Goal: Entertainment & Leisure: Consume media (video, audio)

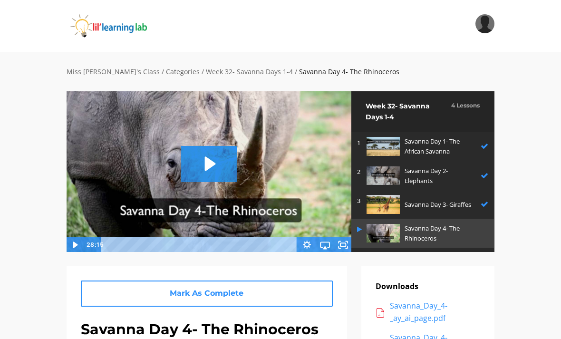
click at [105, 237] on img at bounding box center [209, 171] width 286 height 161
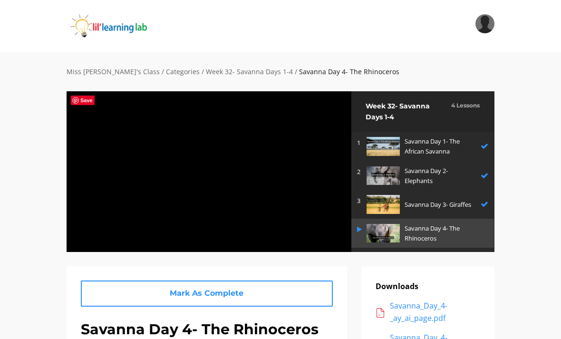
click at [237, 173] on div at bounding box center [209, 171] width 286 height 161
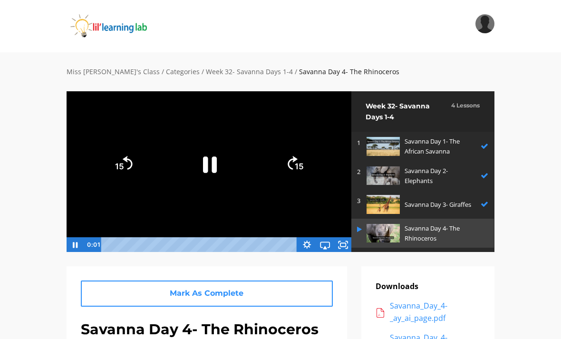
click at [216, 156] on icon "Pause" at bounding box center [209, 164] width 50 height 50
click at [213, 155] on icon "Play Video" at bounding box center [209, 164] width 50 height 50
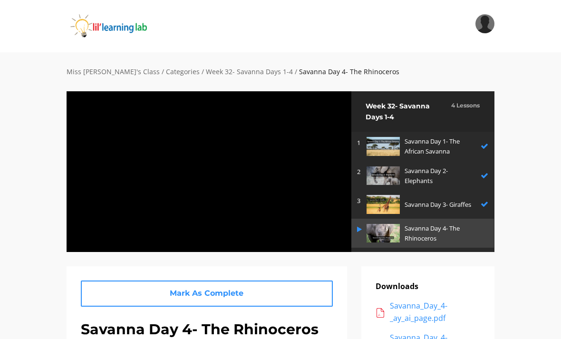
click at [313, 184] on div at bounding box center [209, 171] width 286 height 161
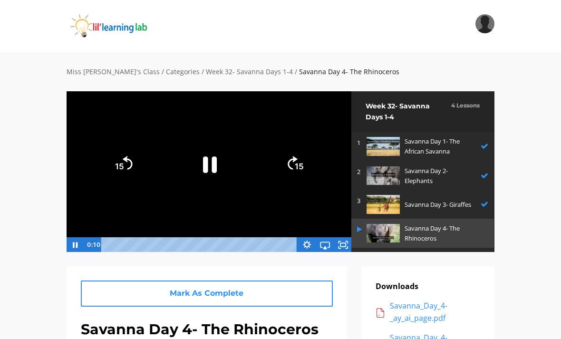
click at [352, 248] on link "Next Category" at bounding box center [422, 261] width 143 height 26
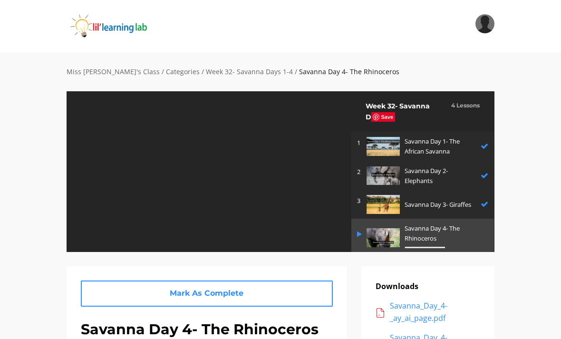
scroll to position [29, 0]
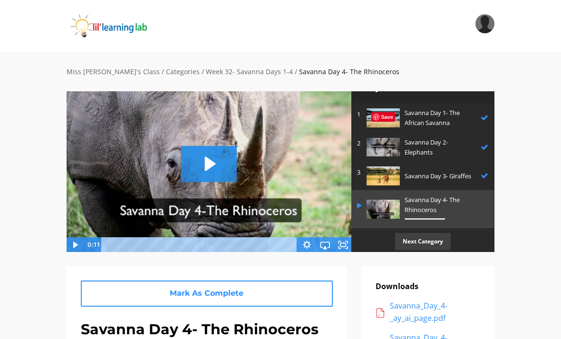
click at [204, 165] on icon "Play Video: sites/2147505858/video/9odtMjFQaiHA0CIfXkfH_Savanna_Day_4-_The_Rhin…" at bounding box center [209, 164] width 56 height 36
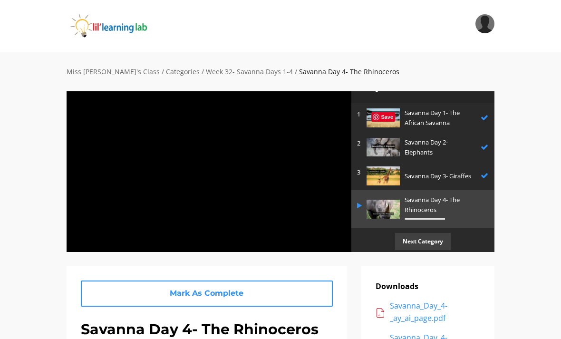
click at [287, 190] on div at bounding box center [209, 171] width 286 height 161
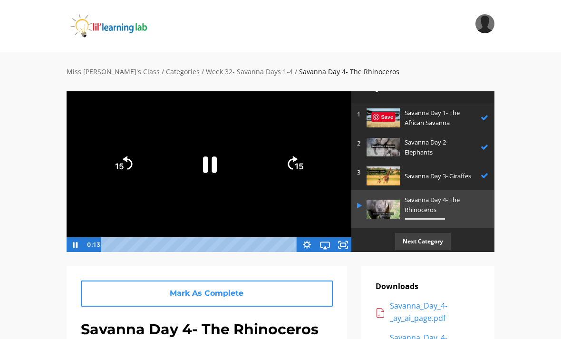
click at [347, 244] on icon "Fullscreen" at bounding box center [343, 244] width 18 height 15
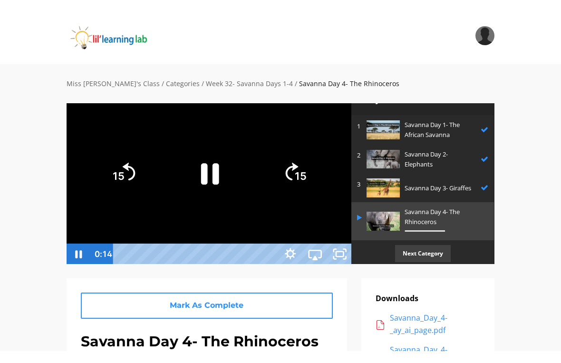
scroll to position [11, 0]
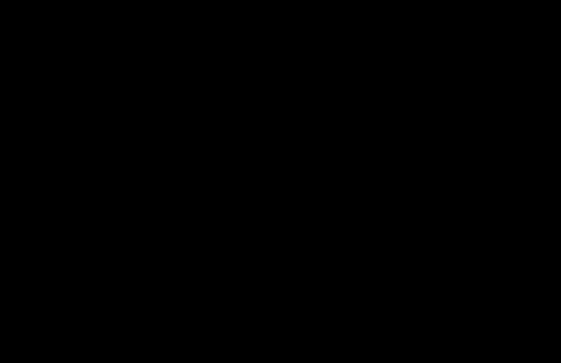
click at [225, 140] on div at bounding box center [280, 181] width 561 height 363
click at [406, 160] on div at bounding box center [280, 181] width 561 height 363
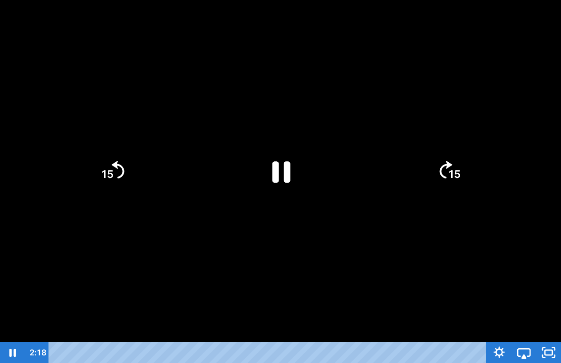
click at [406, 160] on div at bounding box center [280, 181] width 561 height 363
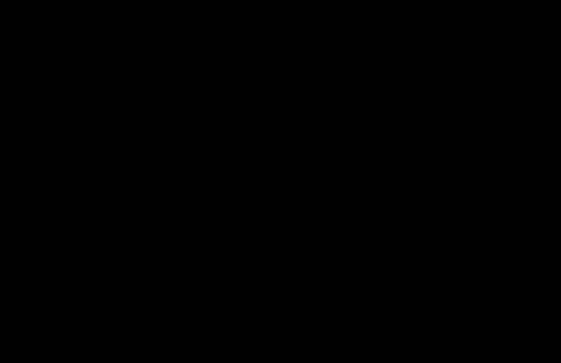
click at [257, 122] on div at bounding box center [280, 181] width 561 height 363
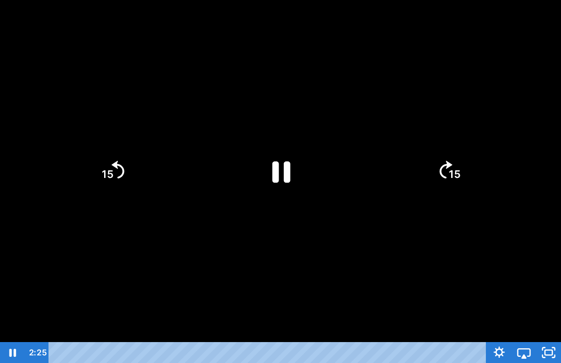
drag, startPoint x: 285, startPoint y: 165, endPoint x: 408, endPoint y: 88, distance: 145.5
click at [285, 165] on icon "Pause" at bounding box center [281, 171] width 18 height 21
click at [465, 75] on div at bounding box center [280, 181] width 561 height 363
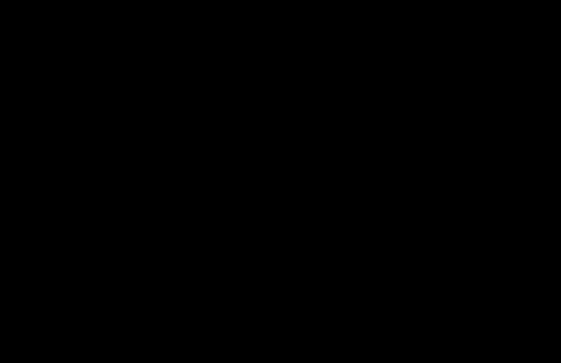
click at [215, 242] on div at bounding box center [280, 181] width 561 height 363
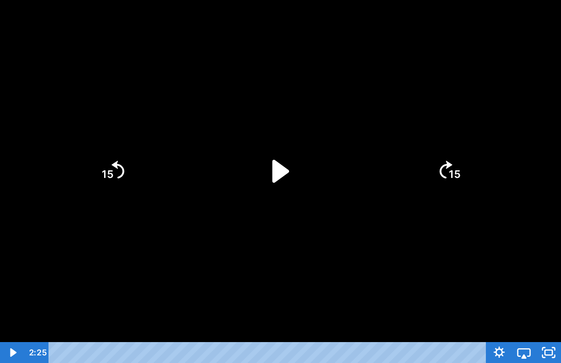
click at [281, 155] on icon "Play Video" at bounding box center [281, 171] width 66 height 66
click at [521, 264] on div at bounding box center [280, 181] width 561 height 363
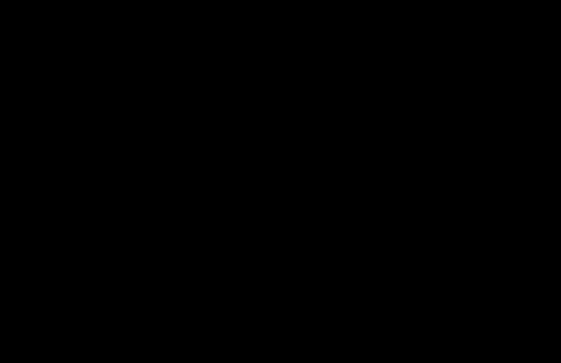
click at [237, 175] on div at bounding box center [280, 181] width 561 height 363
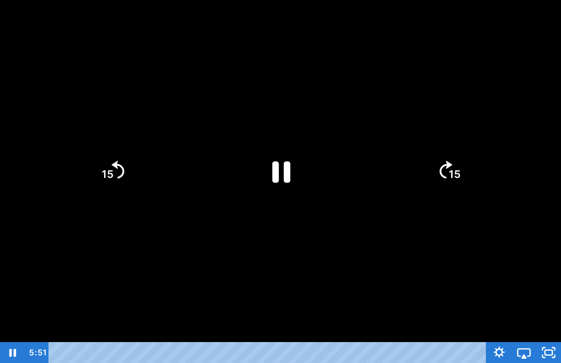
click at [269, 152] on icon "Pause" at bounding box center [281, 171] width 66 height 66
click at [281, 165] on icon "Play Video" at bounding box center [280, 170] width 17 height 23
click at [323, 218] on div at bounding box center [280, 181] width 561 height 363
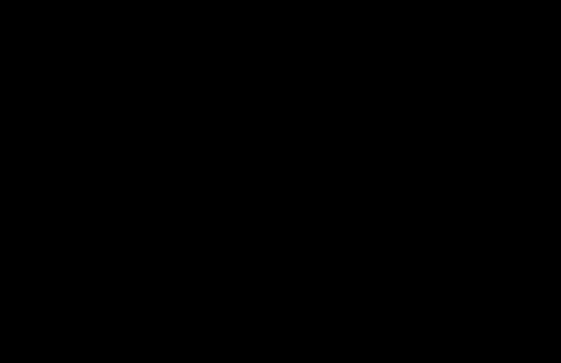
click at [275, 152] on div at bounding box center [280, 181] width 561 height 363
click at [305, 200] on div at bounding box center [280, 181] width 561 height 363
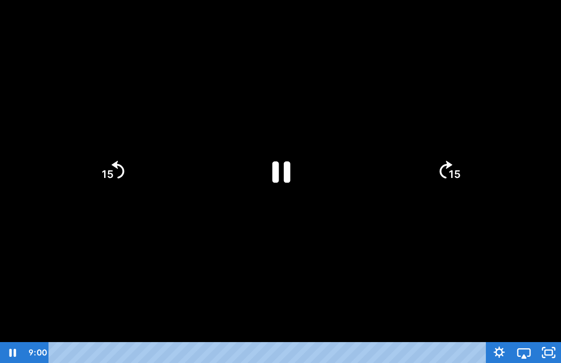
click at [282, 174] on icon "Pause" at bounding box center [281, 171] width 66 height 66
click at [259, 163] on icon "Play Video" at bounding box center [281, 171] width 66 height 66
click at [305, 187] on icon "Pause" at bounding box center [281, 171] width 66 height 66
click at [353, 204] on div at bounding box center [280, 181] width 561 height 363
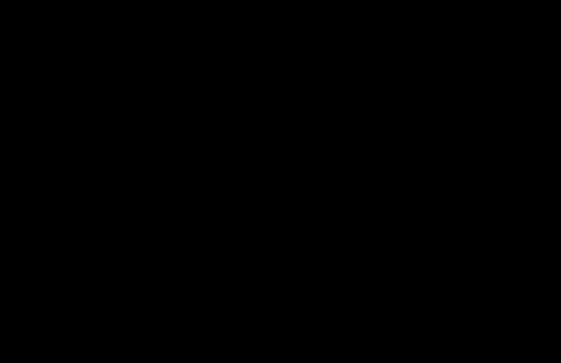
click at [282, 205] on div at bounding box center [280, 181] width 561 height 363
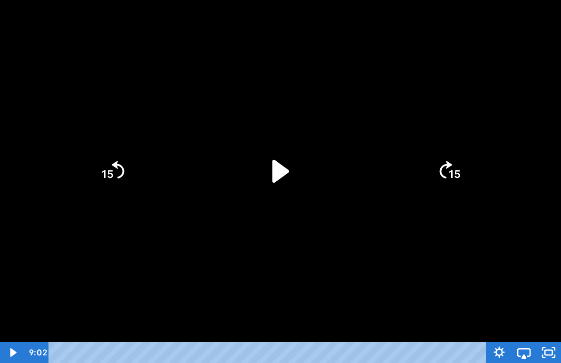
click at [280, 198] on icon "Play Video" at bounding box center [281, 171] width 66 height 66
click at [361, 238] on div at bounding box center [280, 181] width 561 height 363
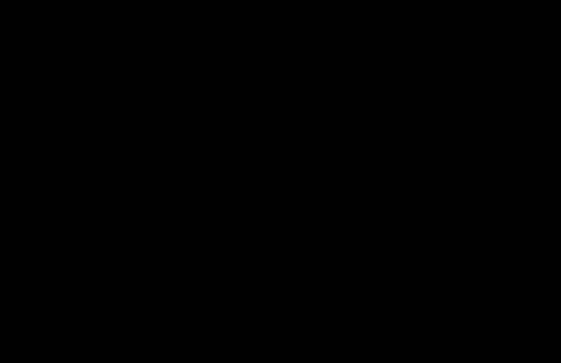
click at [411, 218] on div at bounding box center [280, 181] width 561 height 363
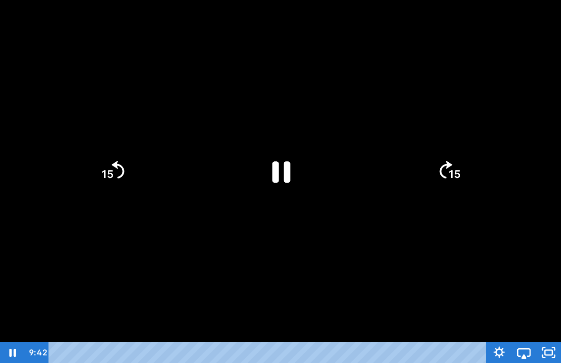
click at [281, 183] on icon "Pause" at bounding box center [281, 171] width 66 height 66
click at [302, 159] on icon "Play Video" at bounding box center [281, 171] width 66 height 66
click at [328, 91] on div at bounding box center [280, 181] width 561 height 363
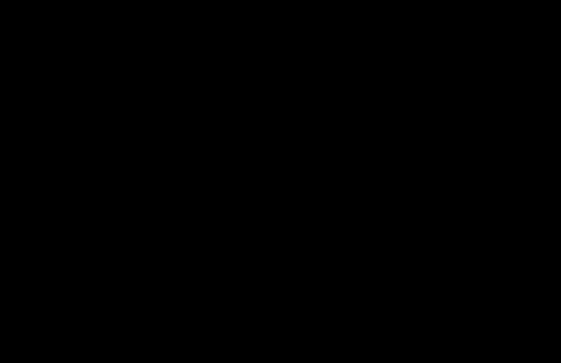
click at [336, 190] on div at bounding box center [280, 181] width 561 height 363
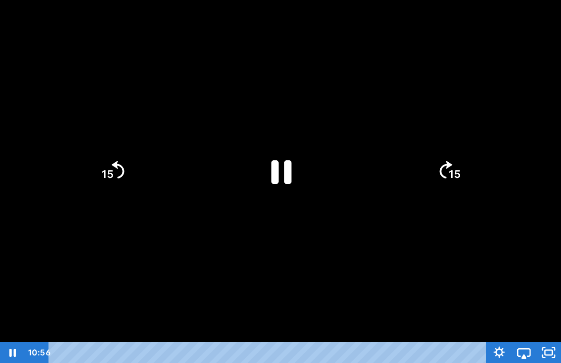
click at [294, 198] on icon "Pause" at bounding box center [281, 171] width 74 height 74
click at [285, 172] on icon "Play Video" at bounding box center [281, 171] width 19 height 26
click at [388, 242] on div at bounding box center [280, 181] width 561 height 363
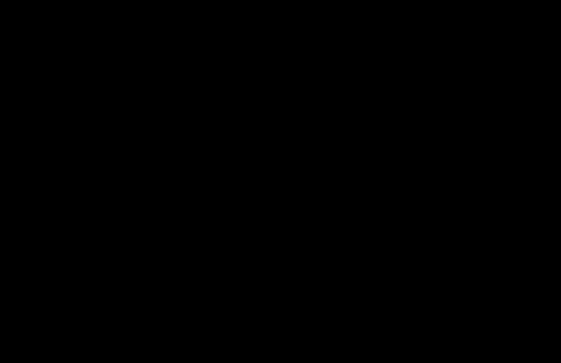
drag, startPoint x: 337, startPoint y: 136, endPoint x: 331, endPoint y: 136, distance: 5.2
click at [337, 136] on div at bounding box center [280, 181] width 561 height 363
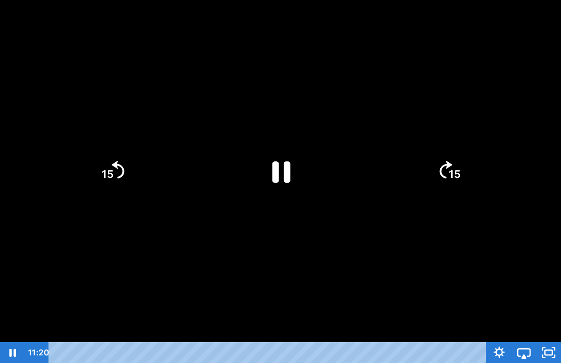
click at [296, 169] on icon "Pause" at bounding box center [281, 171] width 66 height 66
click at [297, 182] on icon "Play Video" at bounding box center [281, 171] width 66 height 66
click at [262, 172] on icon "Pause" at bounding box center [281, 171] width 66 height 66
click at [291, 156] on icon "Play Video" at bounding box center [281, 171] width 66 height 66
click at [321, 128] on div at bounding box center [280, 181] width 561 height 363
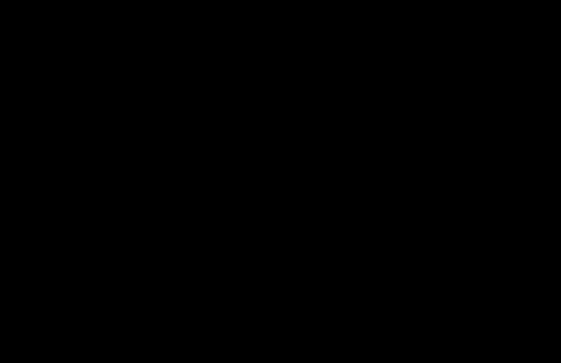
click at [359, 77] on div at bounding box center [280, 181] width 561 height 363
click at [420, 92] on div at bounding box center [280, 181] width 561 height 363
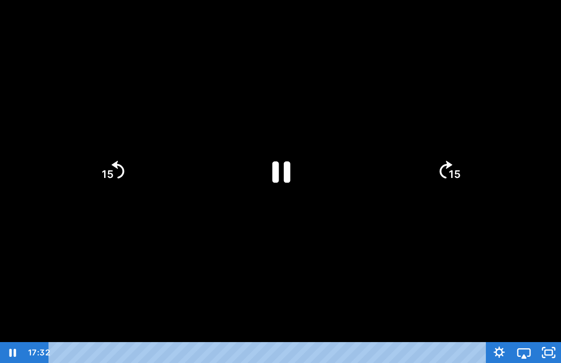
click at [398, 117] on div at bounding box center [280, 181] width 561 height 363
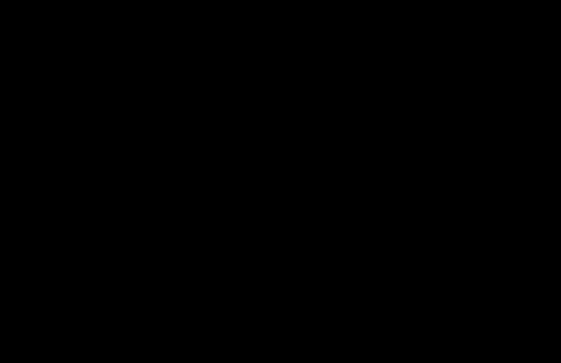
click at [297, 62] on div at bounding box center [280, 181] width 561 height 363
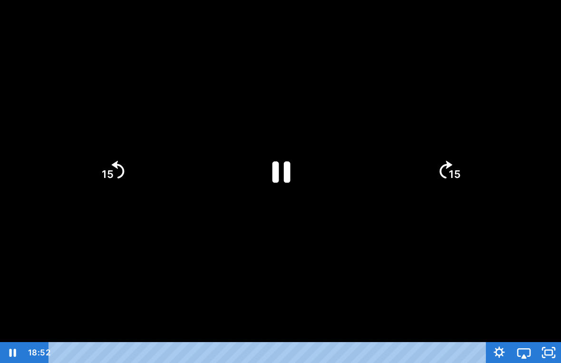
click at [268, 181] on icon "Pause" at bounding box center [281, 171] width 66 height 66
click at [293, 174] on icon "Play Video" at bounding box center [281, 171] width 66 height 66
drag, startPoint x: 372, startPoint y: 107, endPoint x: 412, endPoint y: 119, distance: 42.1
click at [372, 107] on div at bounding box center [280, 181] width 561 height 363
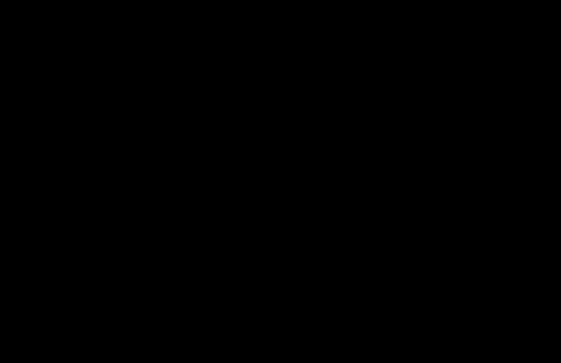
click at [360, 267] on div at bounding box center [280, 181] width 561 height 363
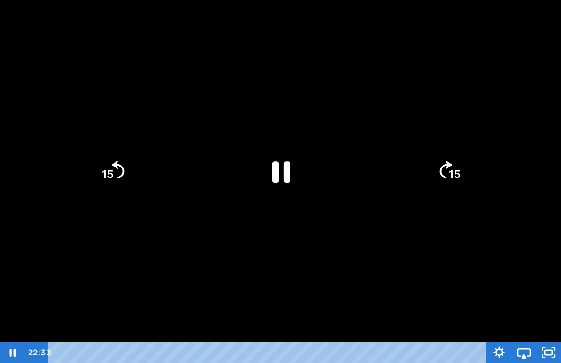
click at [257, 184] on icon "Pause" at bounding box center [281, 171] width 66 height 66
click at [356, 171] on div at bounding box center [280, 181] width 561 height 363
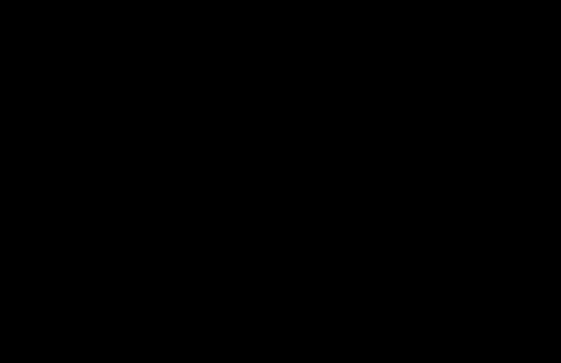
click at [325, 181] on div at bounding box center [280, 181] width 561 height 363
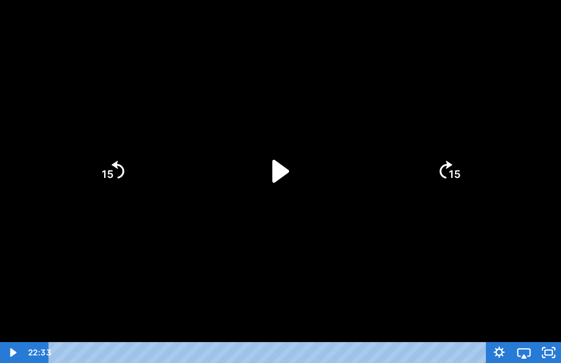
click at [273, 157] on icon "Play Video" at bounding box center [281, 171] width 66 height 66
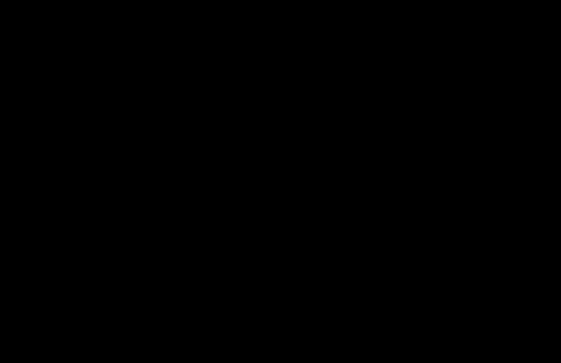
click at [290, 209] on div at bounding box center [280, 181] width 561 height 363
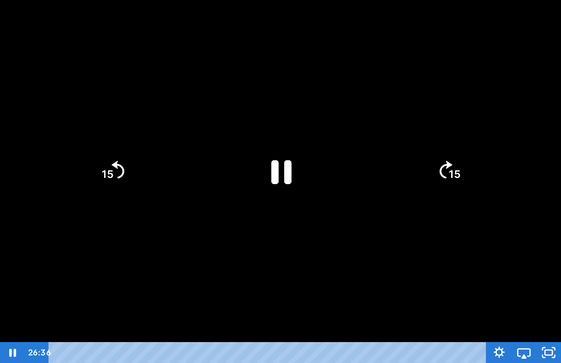
click at [298, 181] on icon "Pause" at bounding box center [281, 171] width 74 height 74
click at [306, 136] on div at bounding box center [280, 181] width 561 height 363
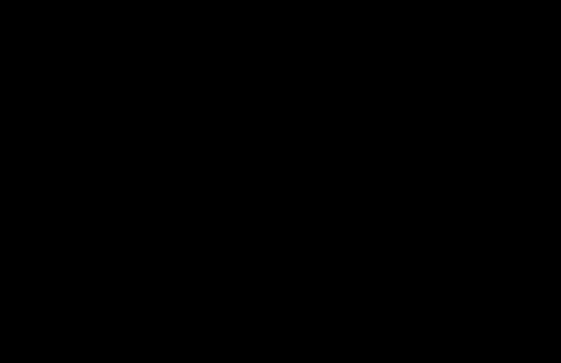
click at [311, 175] on div at bounding box center [280, 181] width 561 height 363
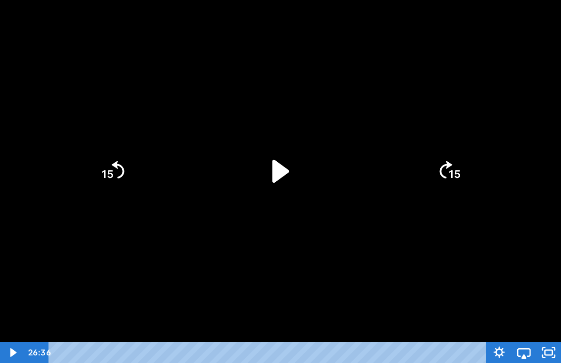
click at [289, 147] on icon "Play Video" at bounding box center [281, 171] width 66 height 66
click at [403, 226] on div at bounding box center [280, 181] width 561 height 363
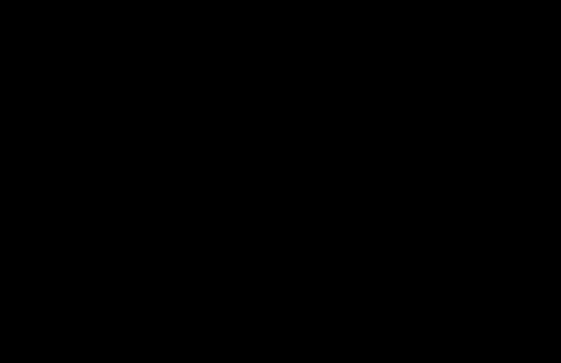
click at [526, 339] on icon "Airplay" at bounding box center [524, 352] width 25 height 21
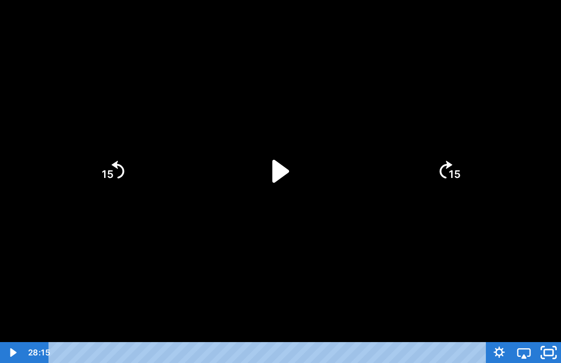
click at [556, 339] on icon "Unfullscreen" at bounding box center [554, 348] width 3 height 3
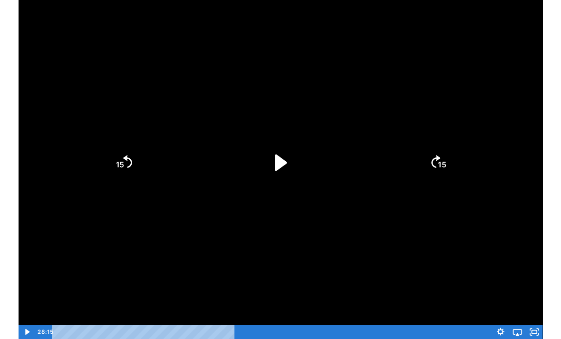
scroll to position [0, 0]
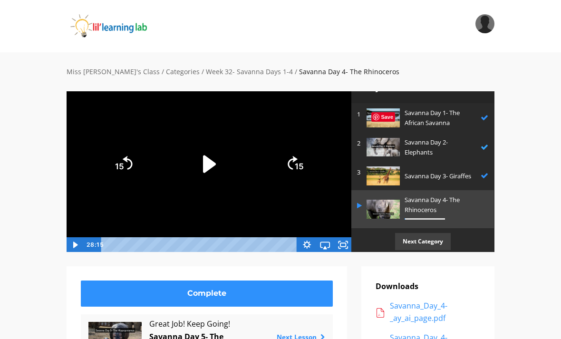
click at [379, 133] on link "2 Savanna Day 2- Elephants" at bounding box center [422, 147] width 143 height 29
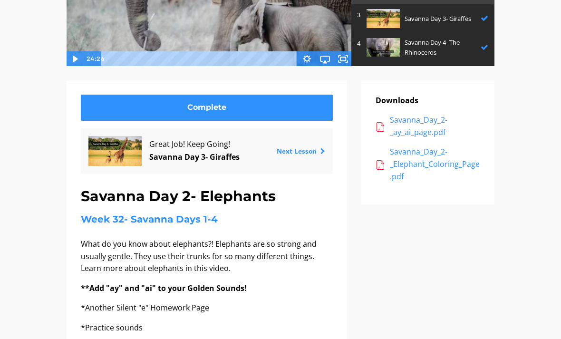
scroll to position [186, 0]
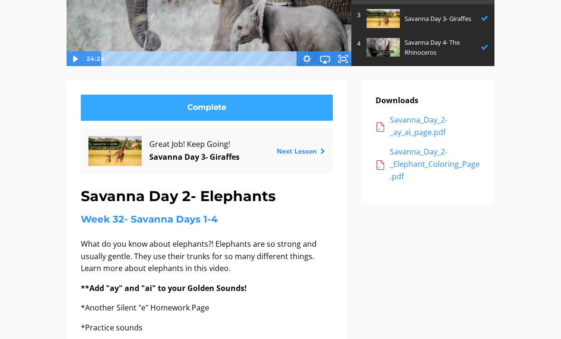
click at [201, 105] on link "Complete" at bounding box center [207, 108] width 252 height 26
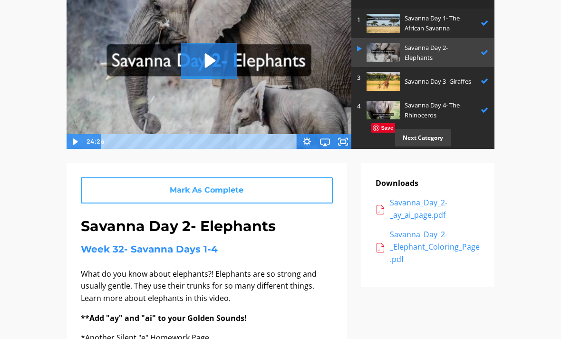
scroll to position [19, 0]
click at [431, 133] on p "Next Category" at bounding box center [423, 138] width 56 height 17
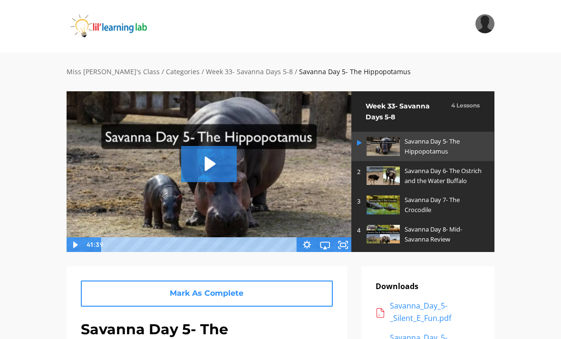
click at [211, 153] on icon "Play Video: sites/2147505858/video/JUyAnQhFSEGt6DUfd6wb_Savanna_Day_5-_The_Hipp…" at bounding box center [209, 164] width 56 height 36
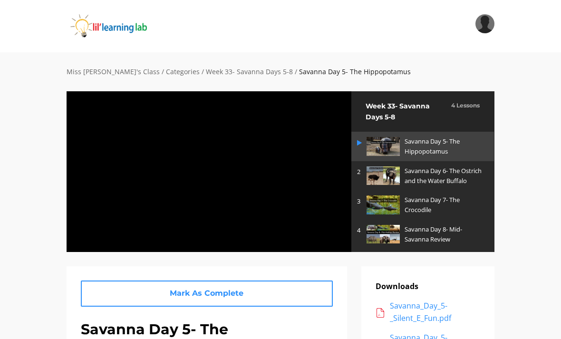
click at [254, 191] on div at bounding box center [209, 171] width 286 height 161
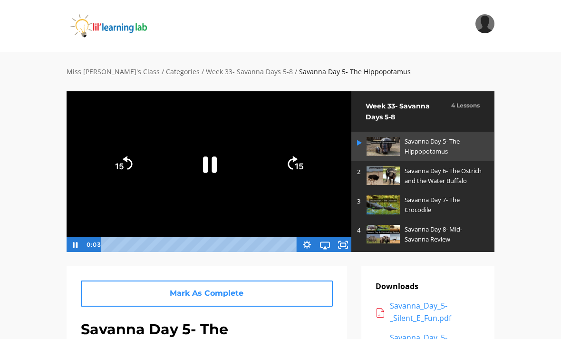
click at [350, 243] on icon "Fullscreen" at bounding box center [343, 244] width 18 height 15
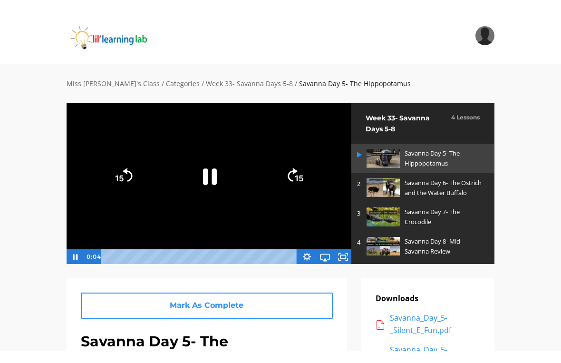
scroll to position [11, 0]
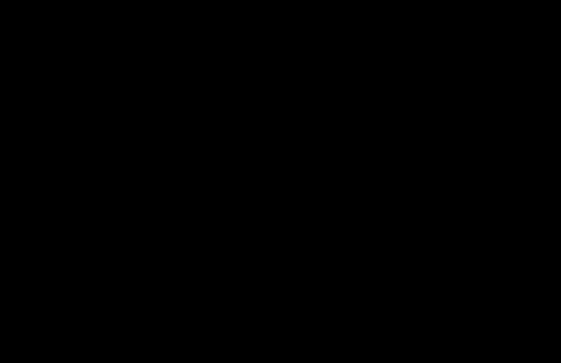
click at [344, 164] on div at bounding box center [280, 181] width 561 height 363
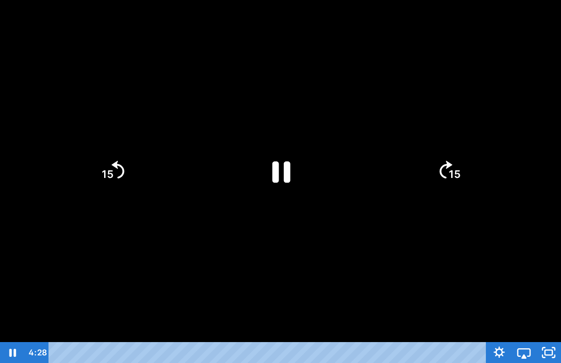
click at [294, 169] on icon "Pause" at bounding box center [281, 171] width 66 height 66
click at [310, 155] on icon "Play Video" at bounding box center [281, 171] width 66 height 66
click at [404, 51] on div at bounding box center [280, 181] width 561 height 363
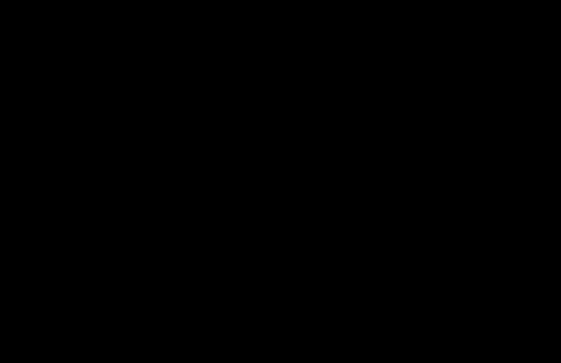
click at [368, 81] on div at bounding box center [280, 181] width 561 height 363
click at [388, 79] on div at bounding box center [280, 181] width 561 height 363
click at [289, 175] on div "Tap for sound @keyframes VOLUME_SMALL_WAVE_FLASH { 0% { opacity: 0; } 33% { opa…" at bounding box center [280, 181] width 561 height 363
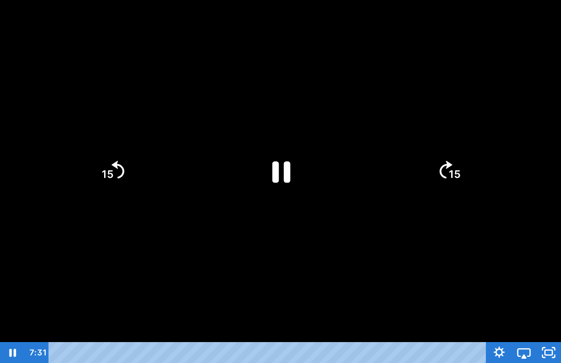
click at [289, 155] on icon "Pause" at bounding box center [281, 171] width 66 height 66
click at [296, 158] on icon "Play Video" at bounding box center [281, 171] width 66 height 66
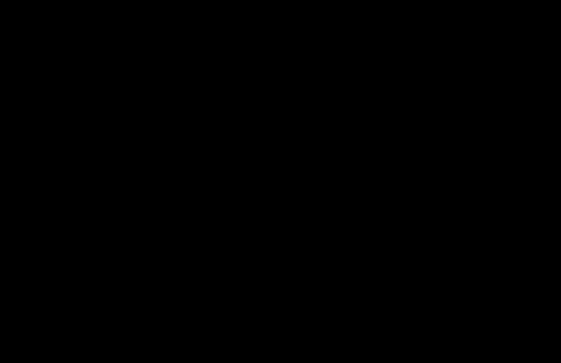
click at [477, 95] on div at bounding box center [280, 181] width 561 height 363
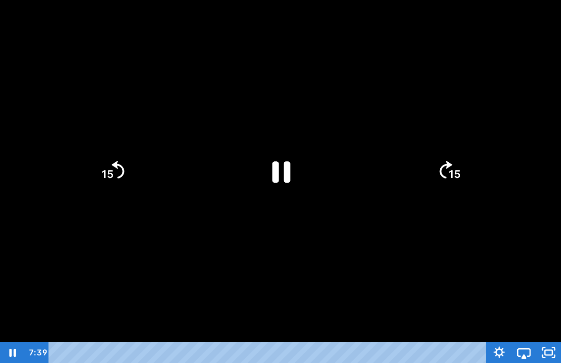
click at [477, 95] on div at bounding box center [280, 181] width 561 height 363
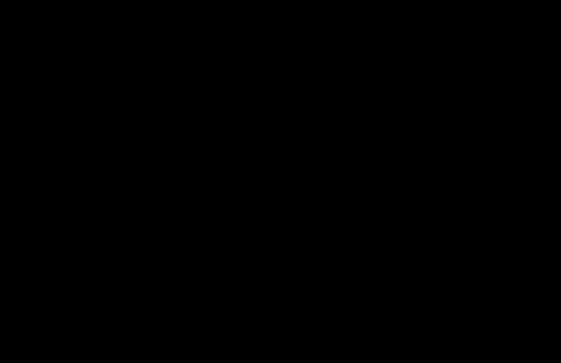
click at [262, 206] on div at bounding box center [280, 181] width 561 height 363
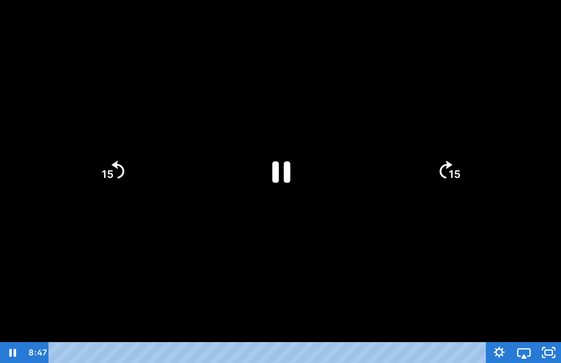
click at [295, 199] on icon "Pause" at bounding box center [281, 171] width 66 height 66
click at [301, 169] on icon "Play Video" at bounding box center [281, 171] width 66 height 66
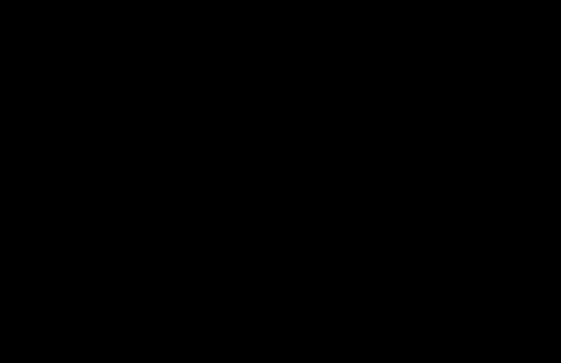
click at [476, 82] on div at bounding box center [280, 181] width 561 height 363
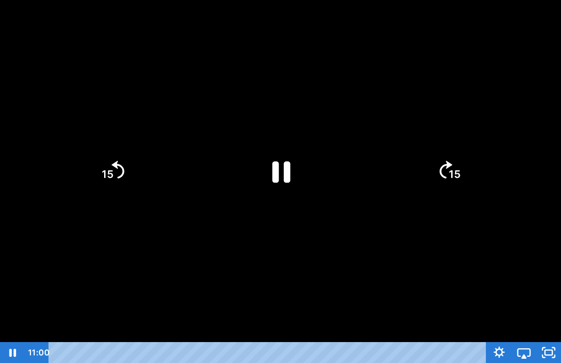
click at [475, 85] on div at bounding box center [280, 181] width 561 height 363
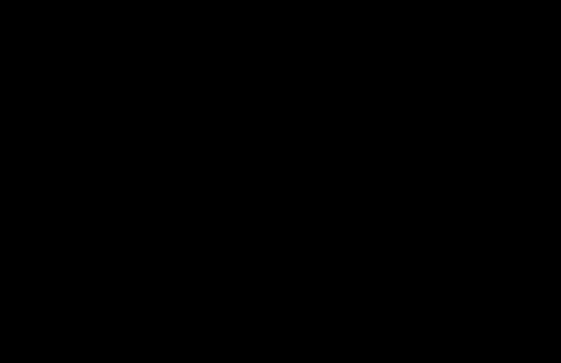
drag, startPoint x: 295, startPoint y: 212, endPoint x: 305, endPoint y: 184, distance: 29.6
click at [295, 212] on div at bounding box center [280, 181] width 561 height 363
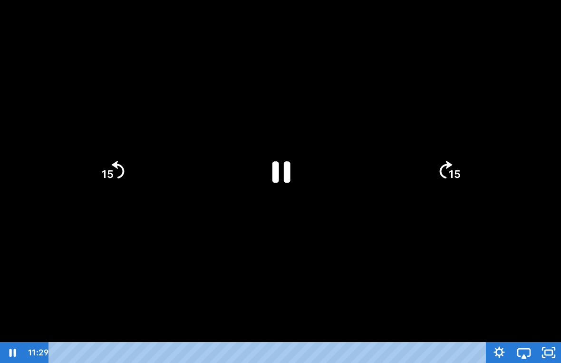
click at [296, 180] on icon "Pause" at bounding box center [281, 171] width 66 height 66
click at [311, 192] on icon "Play Video" at bounding box center [281, 171] width 66 height 66
click at [350, 231] on div at bounding box center [280, 181] width 561 height 363
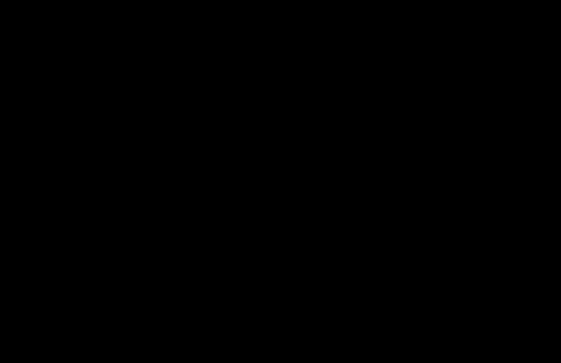
click at [295, 187] on div at bounding box center [280, 181] width 561 height 363
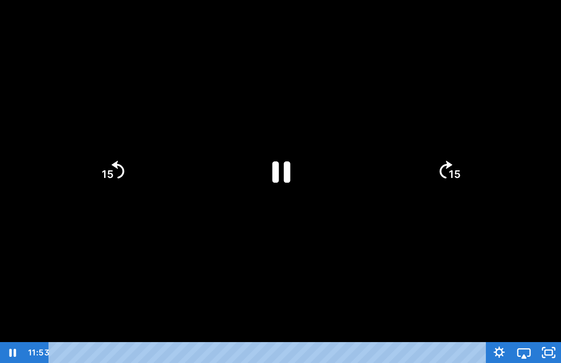
click at [339, 213] on div at bounding box center [280, 181] width 561 height 363
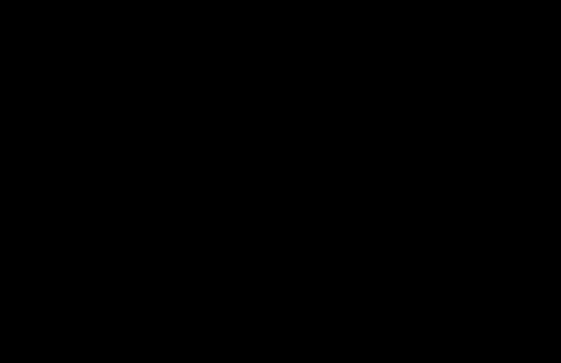
click at [454, 124] on div at bounding box center [280, 181] width 561 height 363
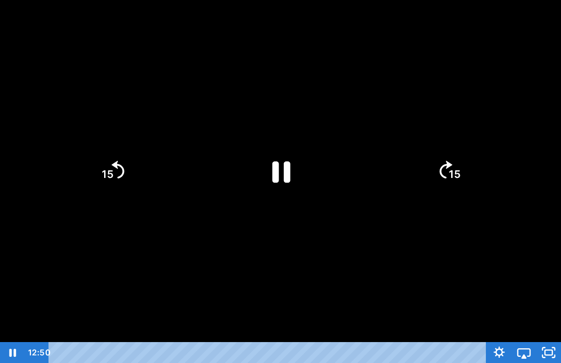
click at [370, 92] on div at bounding box center [280, 181] width 561 height 363
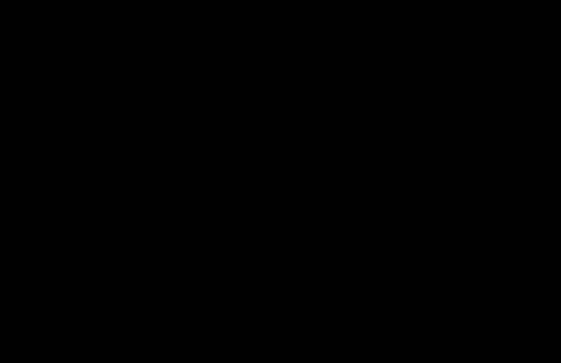
click at [260, 149] on div at bounding box center [280, 181] width 561 height 363
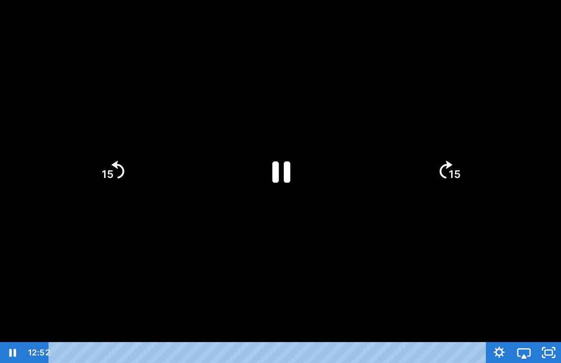
click at [283, 167] on icon "Pause" at bounding box center [281, 171] width 66 height 66
click at [263, 171] on icon "Play Video" at bounding box center [281, 171] width 74 height 74
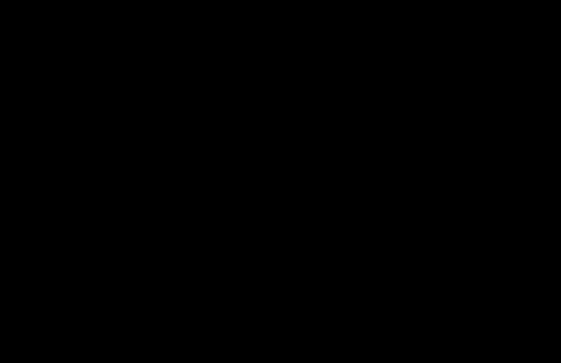
click at [432, 24] on div at bounding box center [280, 181] width 561 height 363
click at [495, 58] on div at bounding box center [280, 181] width 561 height 363
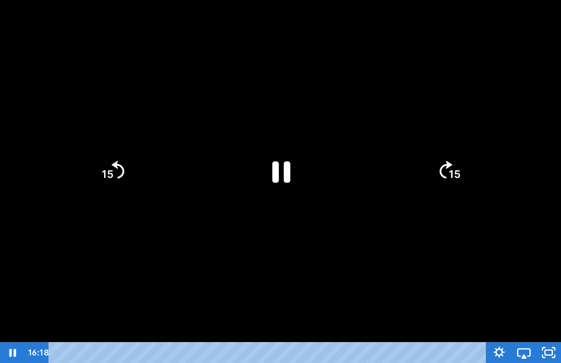
click at [373, 65] on div at bounding box center [280, 181] width 561 height 363
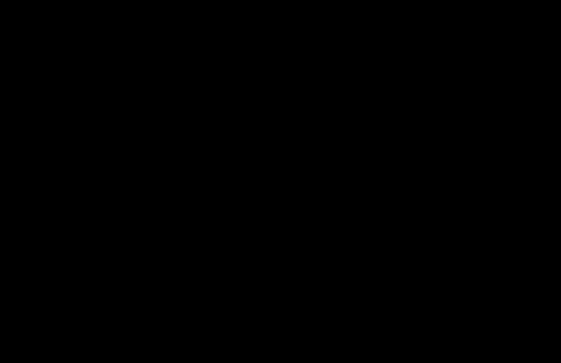
click at [220, 11] on div at bounding box center [280, 181] width 561 height 363
click at [389, 93] on div at bounding box center [280, 181] width 561 height 363
drag, startPoint x: 561, startPoint y: 334, endPoint x: 557, endPoint y: 374, distance: 40.1
click at [557, 339] on html "Search My Library Settings Logout Miss Anna's Class / Categories / Week 33- Sav…" at bounding box center [280, 170] width 561 height 363
click at [470, 252] on div at bounding box center [280, 181] width 561 height 363
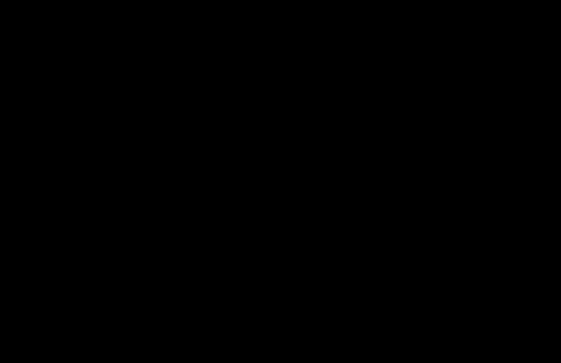
click at [493, 339] on html "Search My Library Settings Logout Miss Anna's Class / Categories / Week 33- Sav…" at bounding box center [280, 170] width 561 height 363
click at [400, 219] on div at bounding box center [280, 181] width 561 height 363
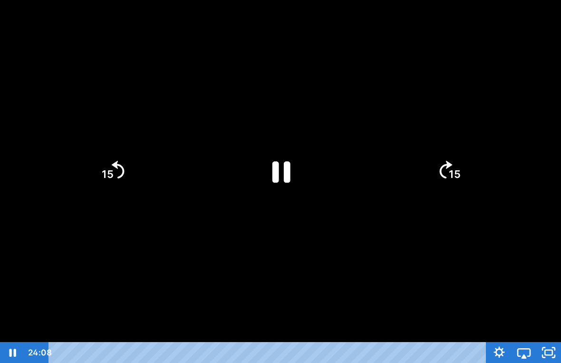
click at [491, 254] on div at bounding box center [280, 181] width 561 height 363
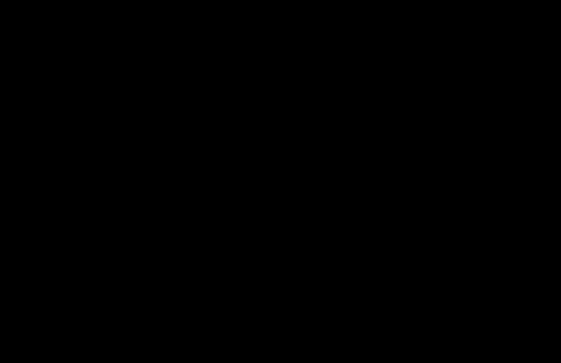
click at [287, 182] on div at bounding box center [280, 181] width 561 height 363
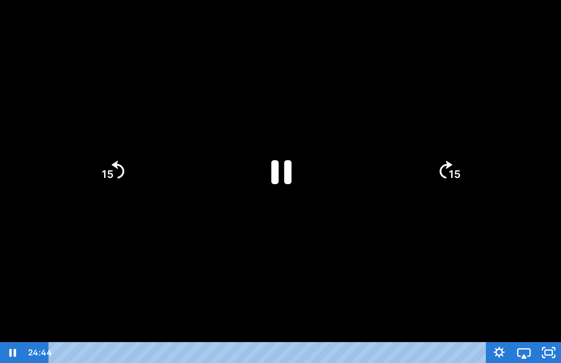
click at [277, 169] on icon "Pause" at bounding box center [282, 172] width 20 height 24
click at [274, 142] on icon "Play Video" at bounding box center [281, 171] width 66 height 66
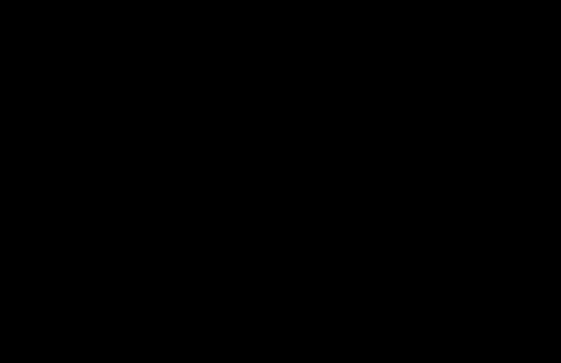
drag, startPoint x: 533, startPoint y: 243, endPoint x: 535, endPoint y: 252, distance: 9.5
click at [533, 243] on div at bounding box center [280, 181] width 561 height 363
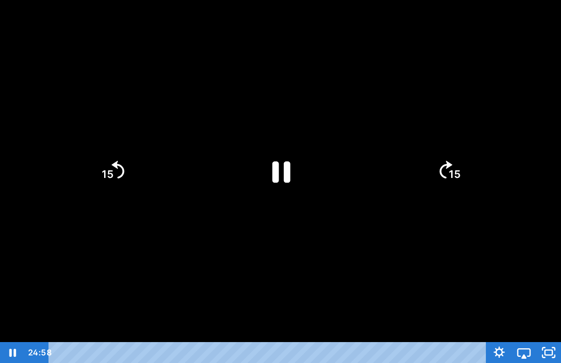
click at [406, 258] on div at bounding box center [280, 181] width 561 height 363
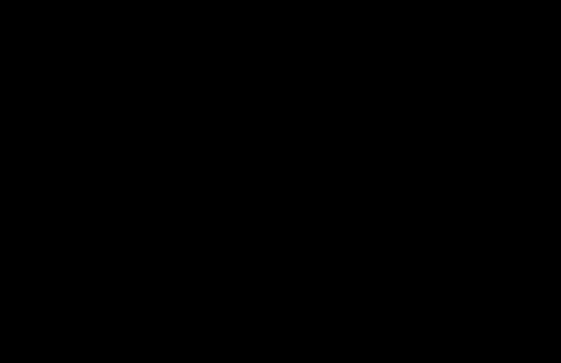
click at [283, 148] on div at bounding box center [280, 181] width 561 height 363
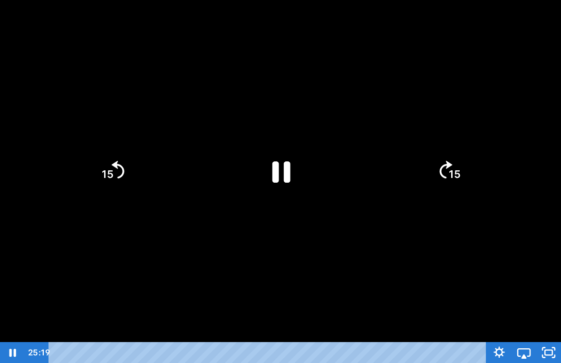
click at [229, 165] on div at bounding box center [280, 181] width 561 height 363
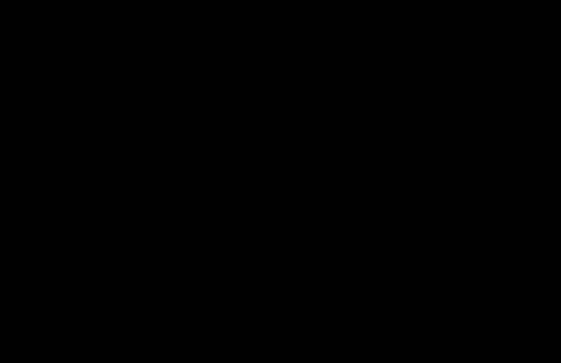
click at [274, 154] on div at bounding box center [280, 181] width 561 height 363
click at [190, 184] on div at bounding box center [280, 181] width 561 height 363
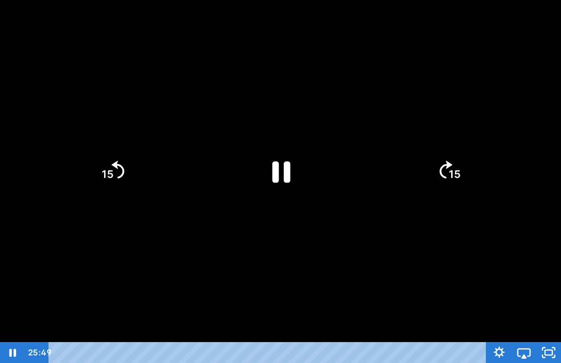
click at [277, 151] on icon "Pause" at bounding box center [281, 171] width 66 height 66
click at [274, 159] on icon "Play Video" at bounding box center [281, 171] width 19 height 26
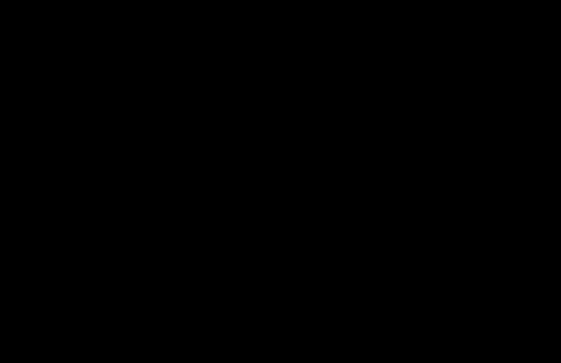
click at [308, 241] on div at bounding box center [280, 181] width 561 height 363
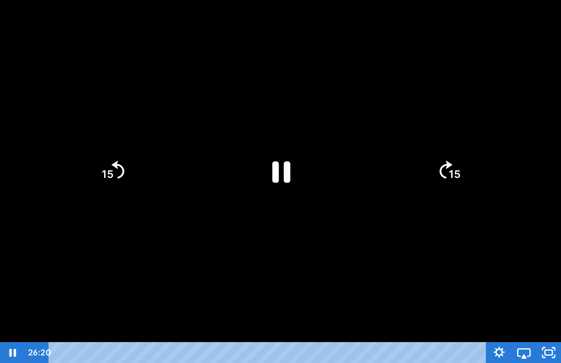
click at [281, 169] on icon "Pause" at bounding box center [281, 171] width 66 height 66
click at [287, 177] on icon "Play Video" at bounding box center [281, 171] width 74 height 74
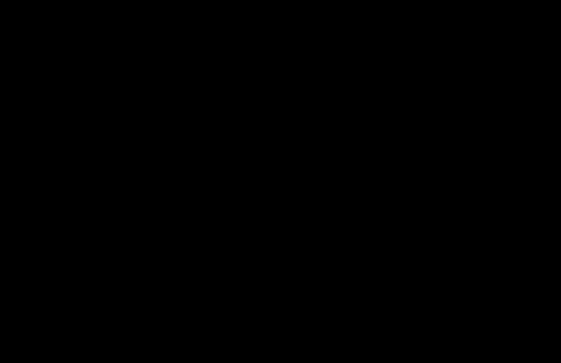
click at [115, 311] on div at bounding box center [280, 181] width 561 height 363
click at [516, 243] on div at bounding box center [280, 181] width 561 height 363
click at [493, 292] on div at bounding box center [280, 181] width 561 height 363
click at [535, 292] on div at bounding box center [280, 181] width 561 height 363
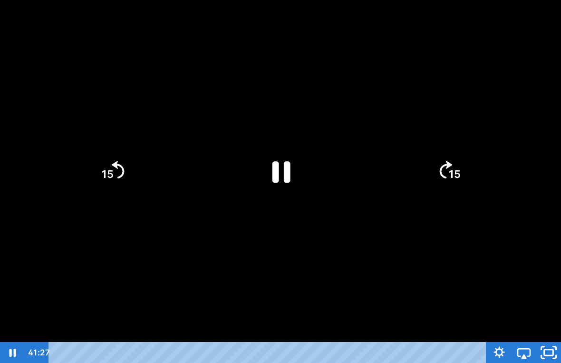
click at [549, 339] on icon "Unfullscreen" at bounding box center [548, 352] width 29 height 25
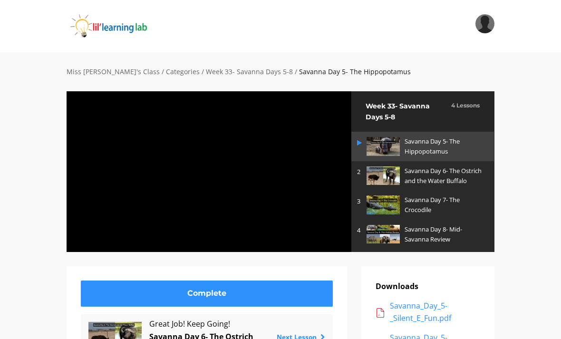
scroll to position [3, 0]
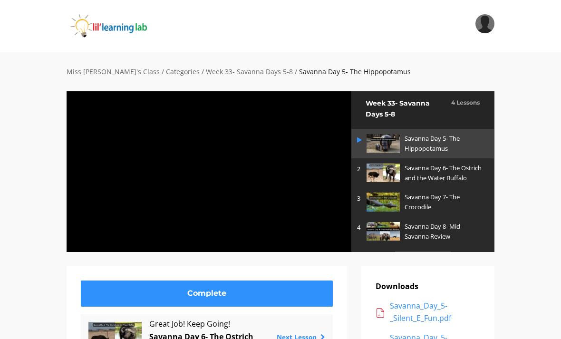
click at [392, 169] on img at bounding box center [383, 173] width 33 height 19
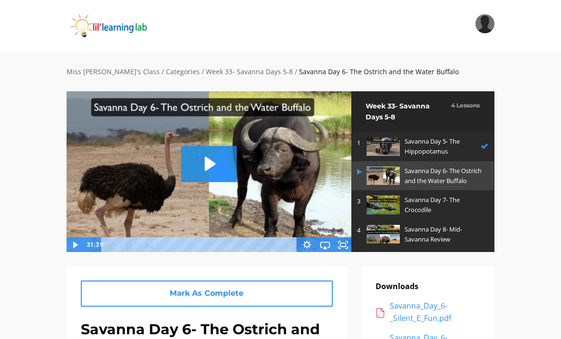
click at [217, 167] on icon "Play Video: sites/2147505858/video/ygZuit6VR7eRtNu6Q9SK_Savanna_Day_6-_The_Ostr…" at bounding box center [209, 164] width 56 height 36
click at [209, 143] on img at bounding box center [209, 171] width 286 height 161
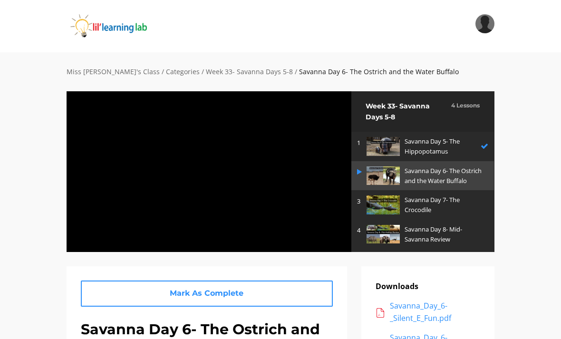
click at [308, 174] on div at bounding box center [209, 171] width 286 height 161
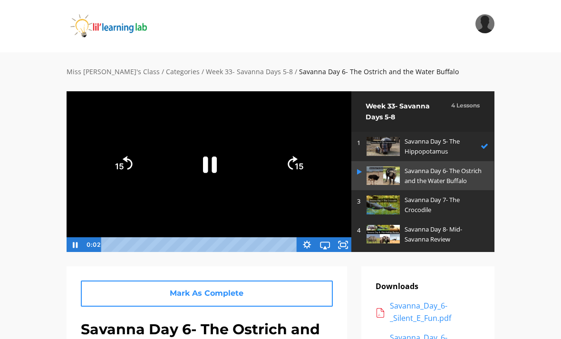
click at [352, 234] on link "4 Savanna Day 8- Mid-Savanna Review" at bounding box center [422, 234] width 143 height 29
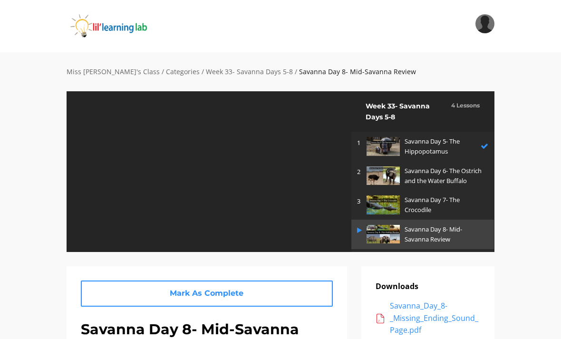
scroll to position [20, 0]
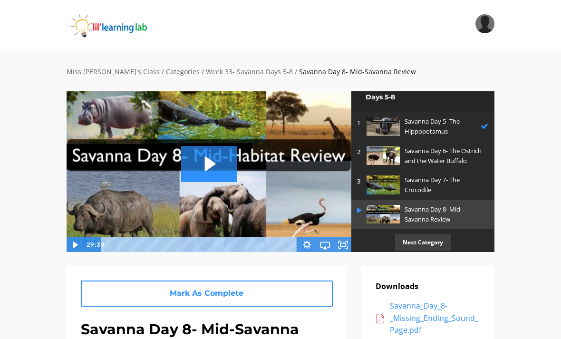
click at [423, 152] on p "Savanna Day 6- The Ostrich and the Water Buffalo" at bounding box center [444, 156] width 79 height 20
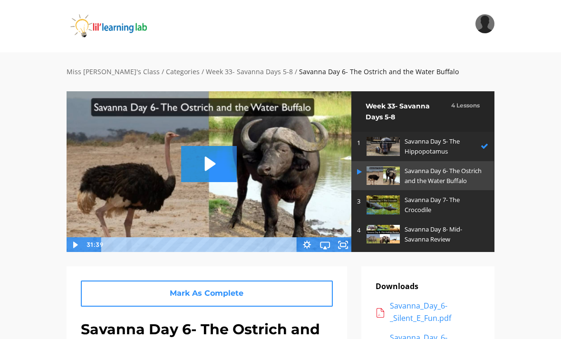
click at [352, 233] on link "4 Savanna Day 8- Mid-Savanna Review" at bounding box center [422, 234] width 143 height 29
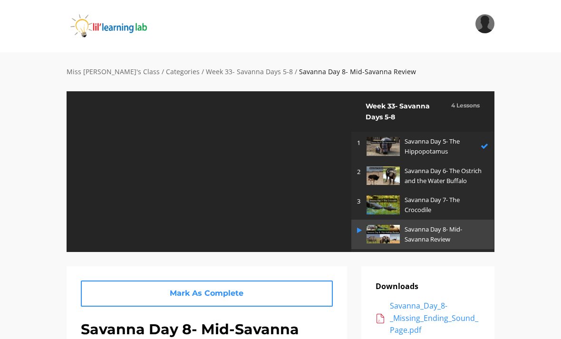
scroll to position [20, 0]
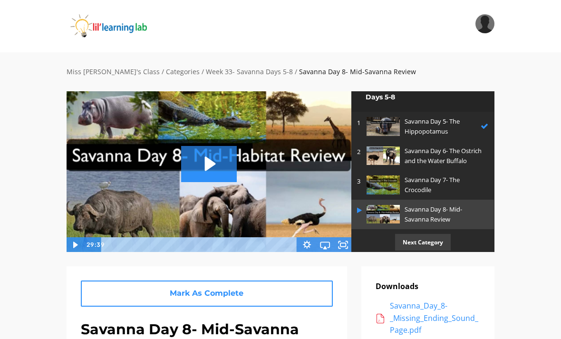
click at [399, 151] on img at bounding box center [383, 155] width 33 height 19
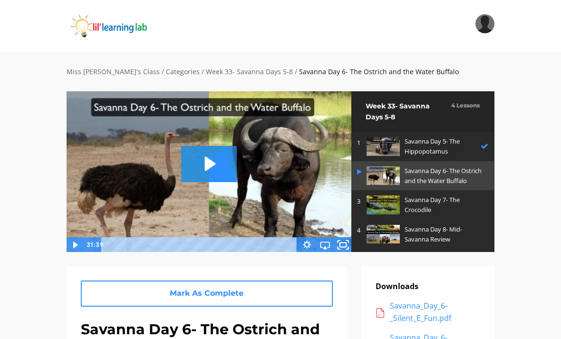
click at [350, 242] on icon "Fullscreen" at bounding box center [343, 244] width 22 height 18
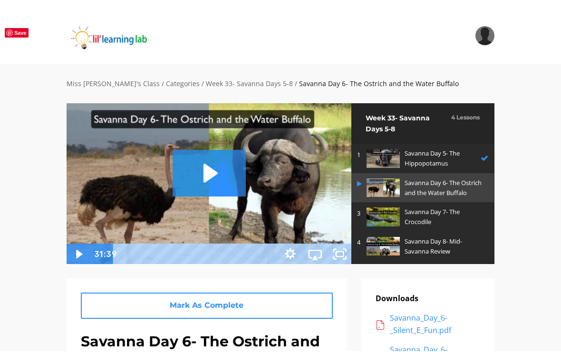
scroll to position [11, 0]
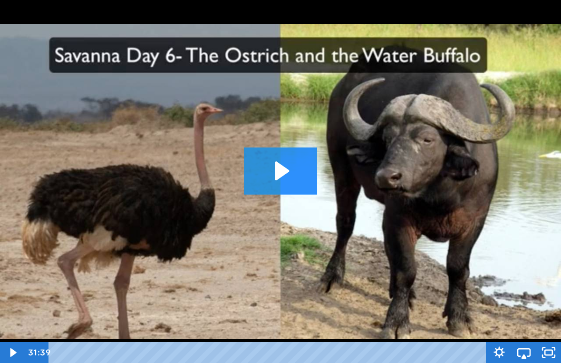
click at [272, 159] on icon "Play Video: sites/2147505858/video/ygZuit6VR7eRtNu6Q9SK_Savanna_Day_6-_The_Ostr…" at bounding box center [280, 170] width 73 height 47
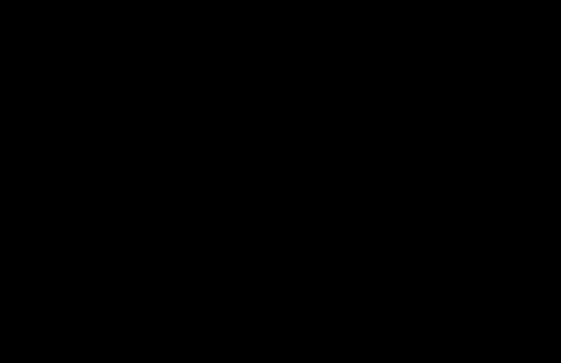
click at [513, 74] on div at bounding box center [280, 181] width 561 height 363
click at [472, 272] on div at bounding box center [280, 181] width 561 height 363
click at [300, 58] on div at bounding box center [280, 181] width 561 height 363
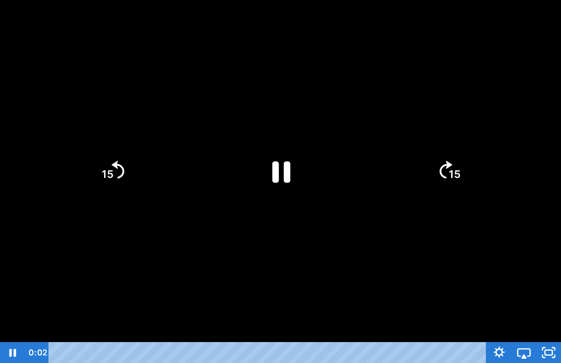
click at [404, 79] on div at bounding box center [280, 181] width 561 height 363
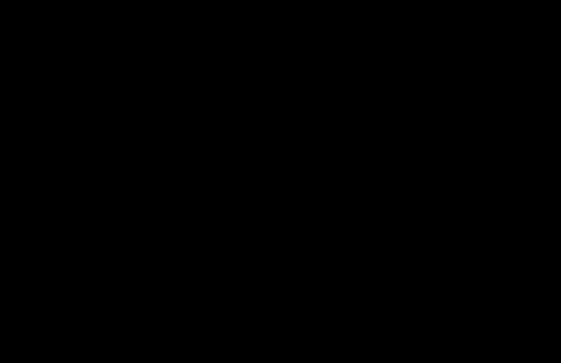
click at [329, 168] on div at bounding box center [280, 181] width 561 height 363
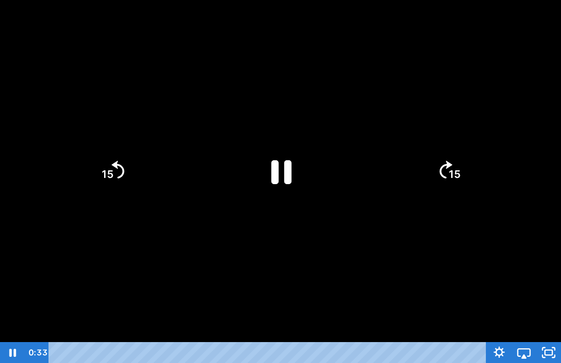
click at [287, 165] on icon "Pause" at bounding box center [282, 172] width 20 height 24
click at [282, 172] on icon "Play Video" at bounding box center [281, 171] width 19 height 26
click at [292, 167] on icon "Play Video" at bounding box center [281, 171] width 74 height 74
click at [284, 162] on icon "Play Video" at bounding box center [281, 171] width 74 height 74
click at [560, 339] on icon "Unfullscreen" at bounding box center [548, 352] width 29 height 25
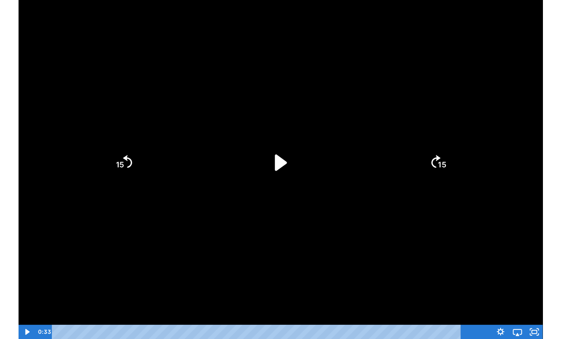
scroll to position [0, 0]
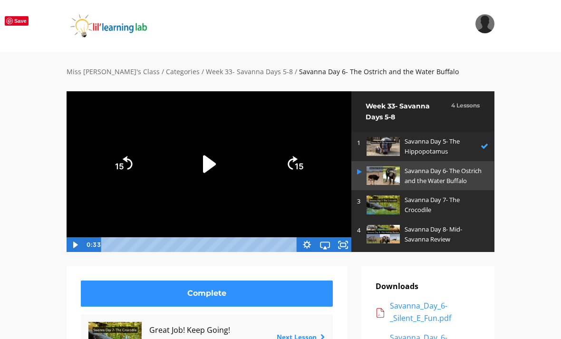
click at [439, 135] on link "1 Savanna Day 5- The Hippopotamus" at bounding box center [422, 146] width 143 height 29
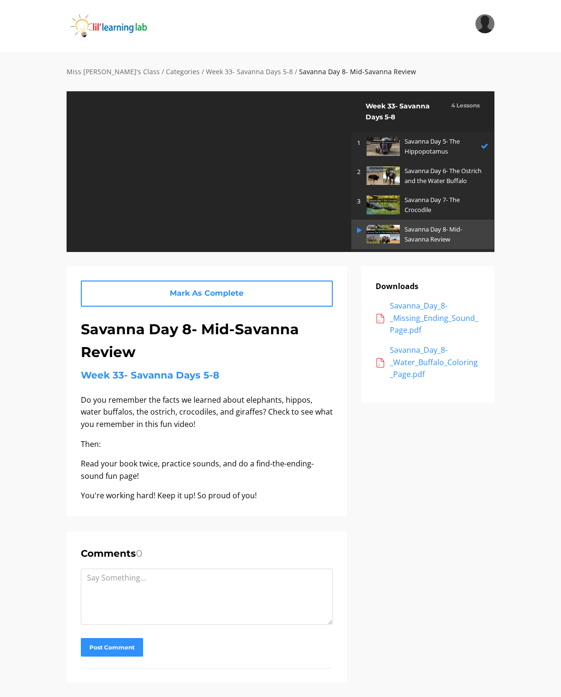
scroll to position [20, 0]
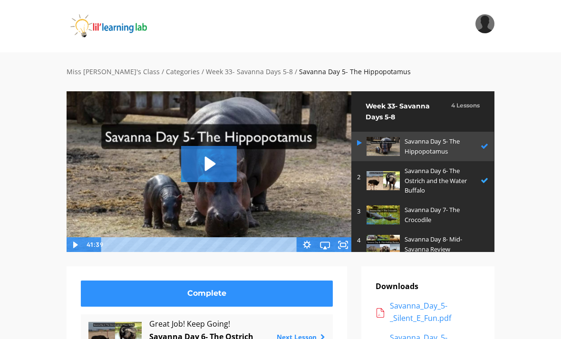
click at [431, 178] on p "Savanna Day 6- The Ostrich and the Water Buffalo" at bounding box center [440, 180] width 71 height 29
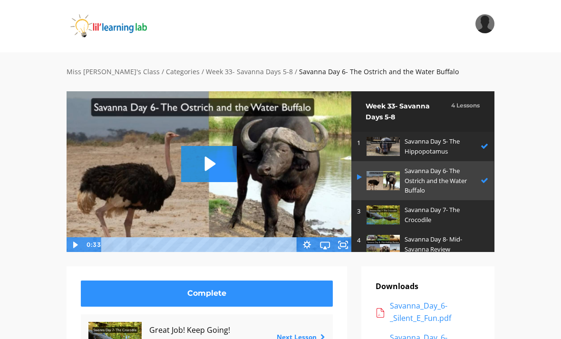
click at [208, 147] on icon "Play Video: sites/2147505858/video/ygZuit6VR7eRtNu6Q9SK_Savanna_Day_6-_The_Ostr…" at bounding box center [209, 164] width 56 height 36
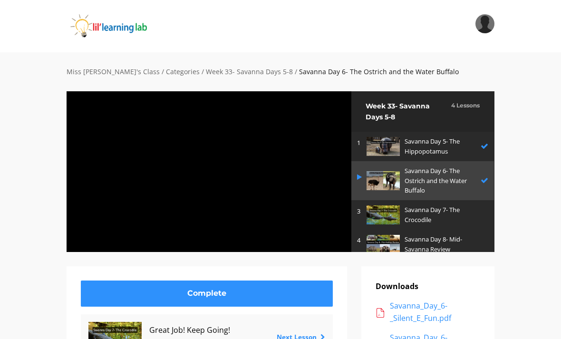
click at [300, 159] on div at bounding box center [209, 171] width 286 height 161
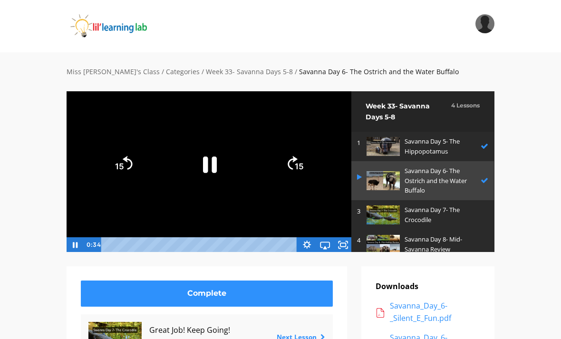
click at [349, 232] on div at bounding box center [209, 171] width 286 height 161
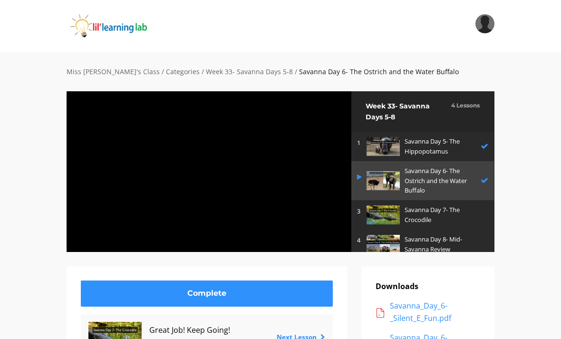
click at [284, 173] on div at bounding box center [209, 171] width 286 height 161
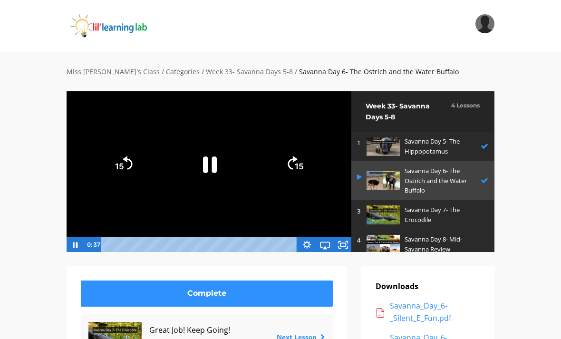
click at [354, 238] on link "4 Savanna Day 8- Mid-Savanna Review" at bounding box center [422, 244] width 143 height 29
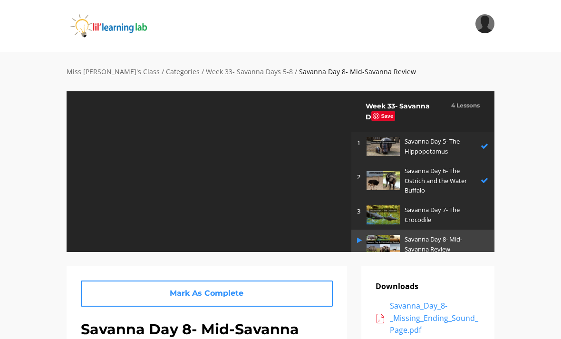
scroll to position [29, 0]
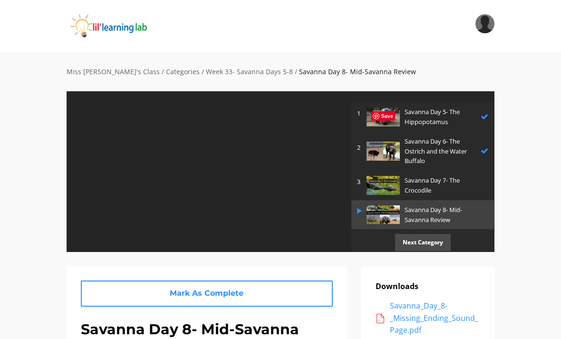
click at [353, 237] on link "Next Category" at bounding box center [422, 242] width 143 height 26
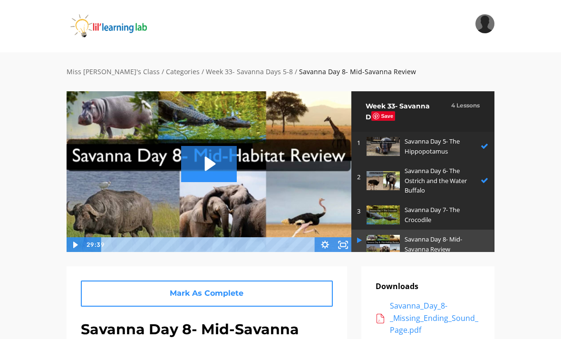
scroll to position [29, 0]
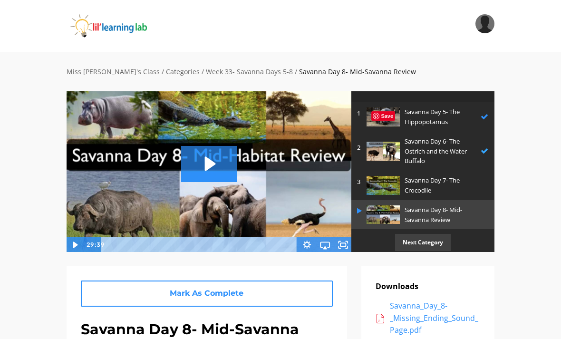
click at [399, 143] on img at bounding box center [383, 151] width 33 height 19
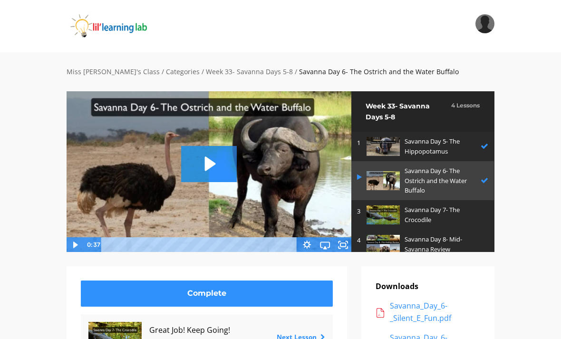
click at [347, 233] on img at bounding box center [209, 171] width 286 height 161
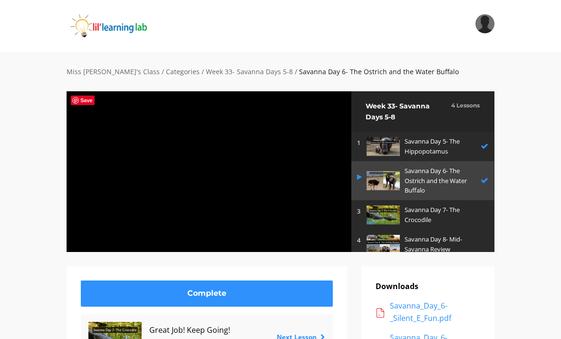
click at [333, 182] on div at bounding box center [209, 171] width 286 height 161
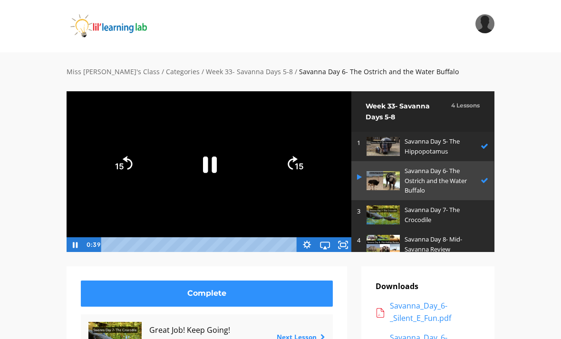
click at [352, 237] on link "4 Savanna Day 8- Mid-Savanna Review" at bounding box center [422, 244] width 143 height 29
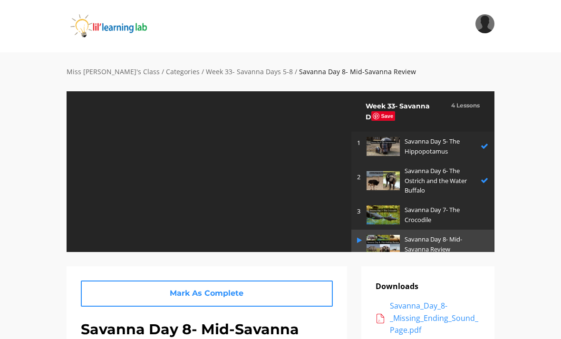
scroll to position [29, 0]
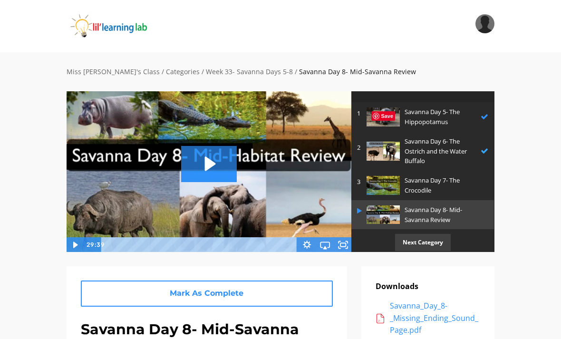
click at [408, 151] on p "Savanna Day 6- The Ostrich and the Water Buffalo" at bounding box center [440, 150] width 71 height 29
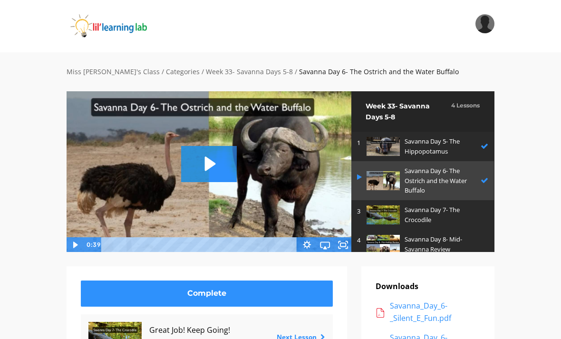
click at [356, 235] on link "4 Savanna Day 8- Mid-Savanna Review" at bounding box center [422, 244] width 143 height 29
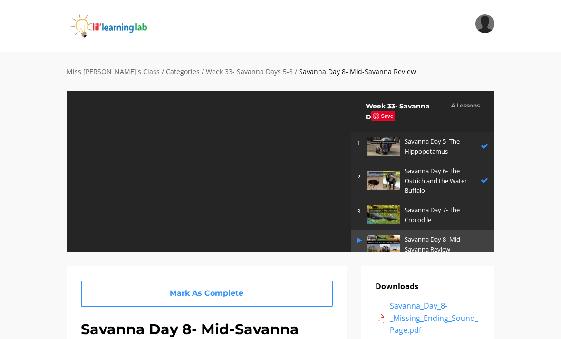
scroll to position [29, 0]
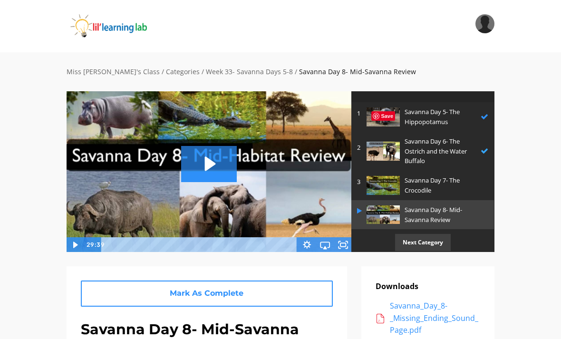
click at [437, 144] on p "Savanna Day 6- The Ostrich and the Water Buffalo" at bounding box center [440, 150] width 71 height 29
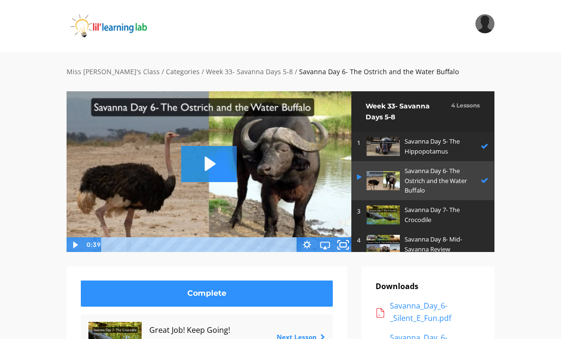
click at [345, 239] on icon "Fullscreen" at bounding box center [343, 244] width 22 height 18
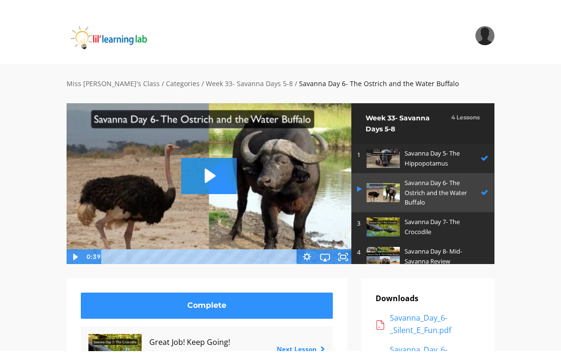
scroll to position [11, 0]
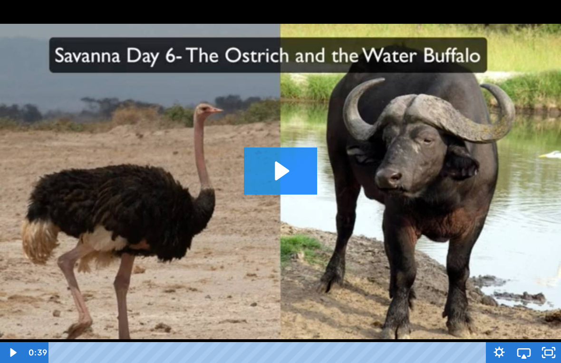
click at [278, 173] on icon "Play Video: sites/2147505858/video/ygZuit6VR7eRtNu6Q9SK_Savanna_Day_6-_The_Ostr…" at bounding box center [282, 171] width 14 height 19
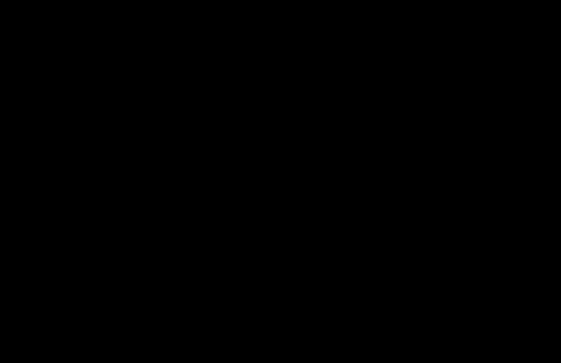
click at [457, 161] on div at bounding box center [280, 181] width 561 height 363
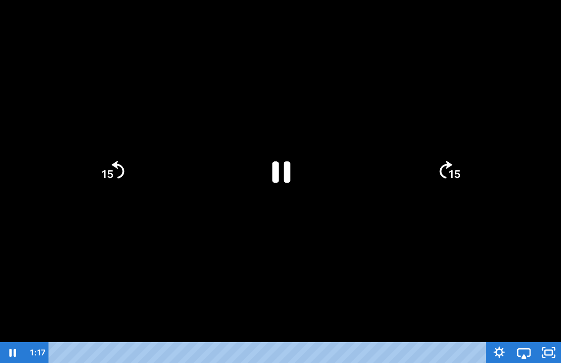
click at [262, 179] on icon "Pause" at bounding box center [281, 171] width 66 height 66
click at [304, 151] on icon "Play Video" at bounding box center [281, 171] width 74 height 74
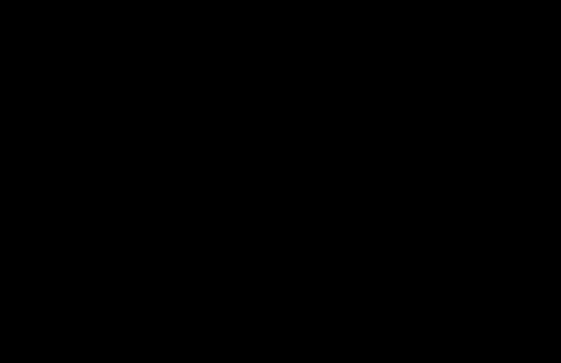
click at [266, 175] on div at bounding box center [280, 181] width 561 height 363
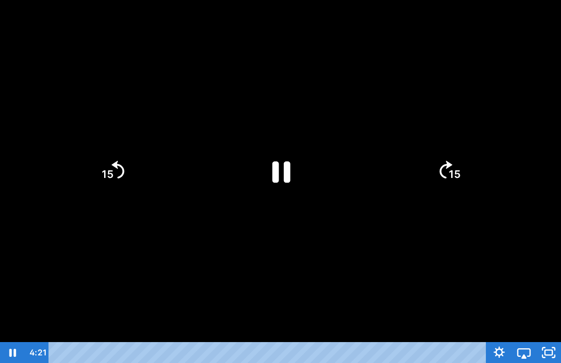
click at [397, 234] on div at bounding box center [280, 181] width 561 height 363
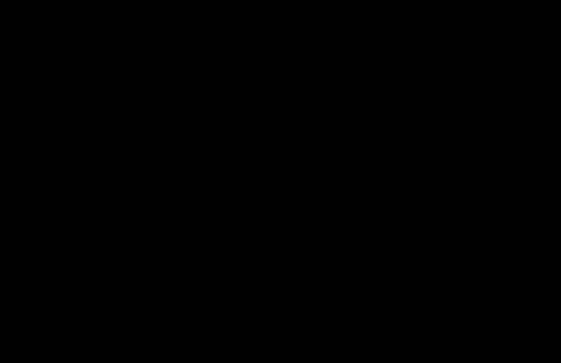
click at [370, 190] on div at bounding box center [280, 181] width 561 height 363
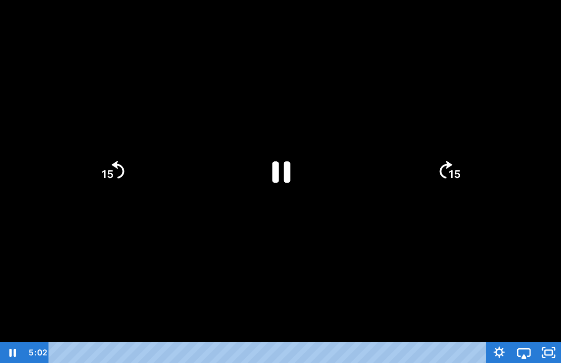
click at [275, 161] on icon "Pause" at bounding box center [281, 171] width 18 height 21
click at [393, 147] on div at bounding box center [280, 181] width 561 height 363
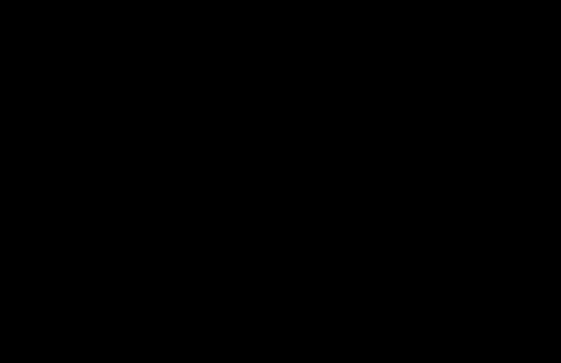
click at [281, 181] on div at bounding box center [280, 181] width 561 height 363
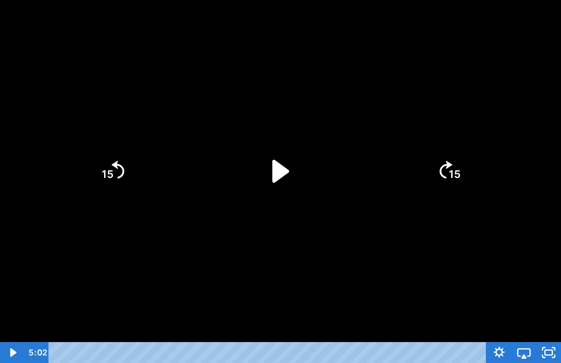
click at [253, 143] on icon "Play Video" at bounding box center [281, 171] width 66 height 66
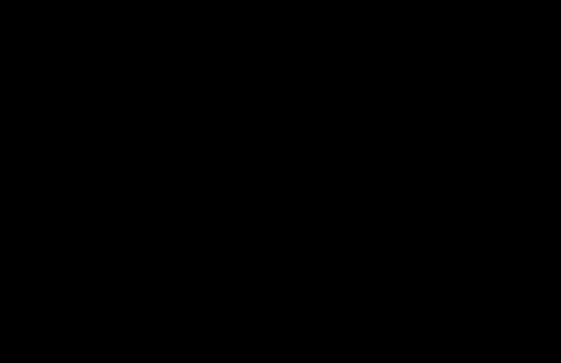
click at [414, 118] on div at bounding box center [280, 181] width 561 height 363
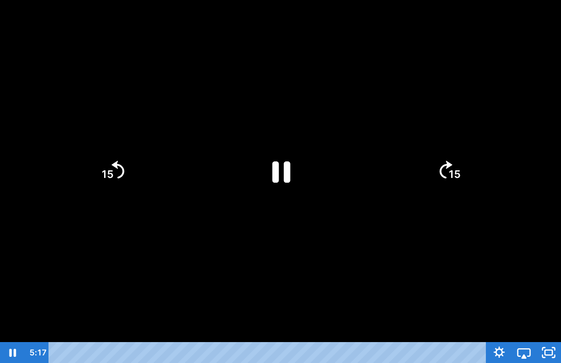
click at [344, 113] on div at bounding box center [280, 181] width 561 height 363
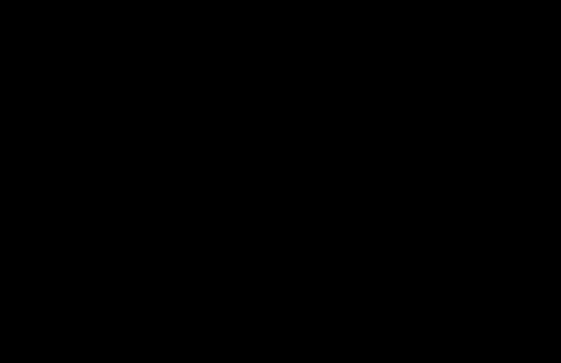
click at [501, 59] on div at bounding box center [280, 181] width 561 height 363
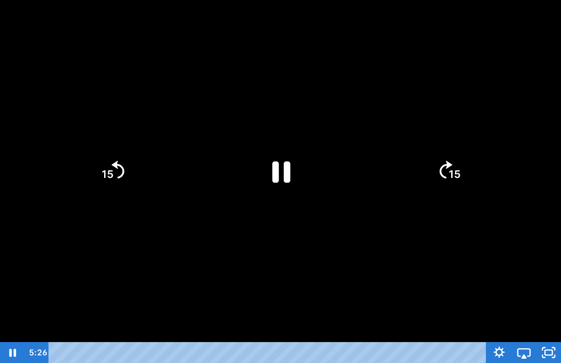
click at [552, 24] on div at bounding box center [280, 181] width 561 height 363
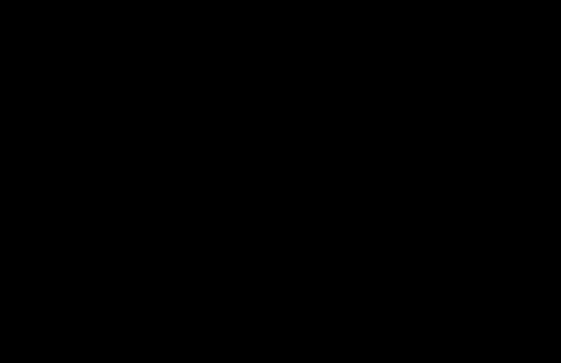
click at [552, 24] on div at bounding box center [280, 181] width 561 height 363
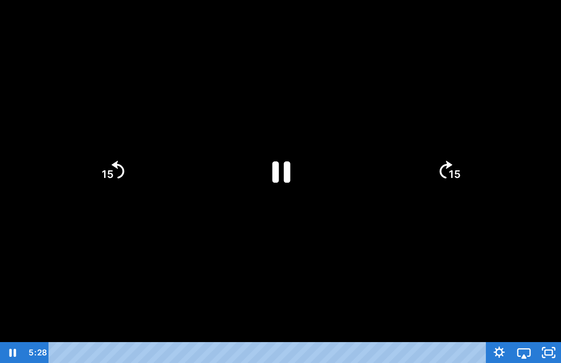
click at [551, 27] on div at bounding box center [280, 181] width 561 height 363
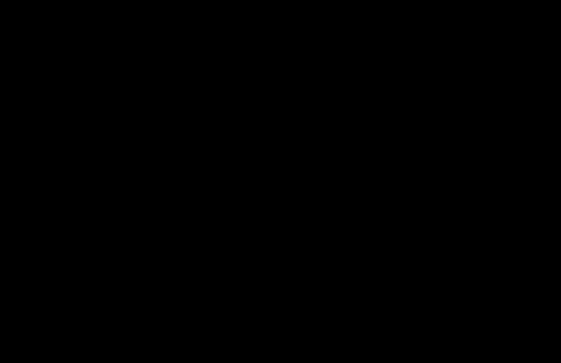
drag, startPoint x: 559, startPoint y: 2, endPoint x: 544, endPoint y: -8, distance: 18.2
click at [544, 0] on html "Search My Library Settings Logout Miss [PERSON_NAME]'s Class / Categories / Wee…" at bounding box center [280, 170] width 561 height 363
click at [517, 255] on div at bounding box center [280, 181] width 561 height 363
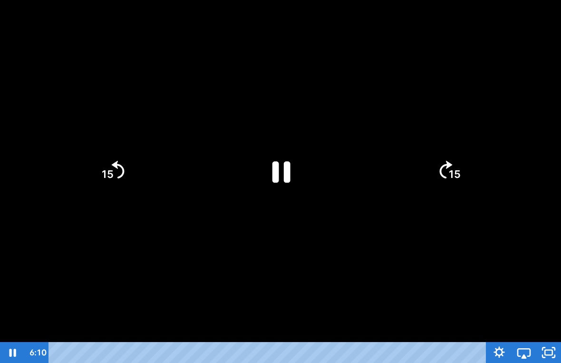
click at [506, 244] on div at bounding box center [280, 181] width 561 height 363
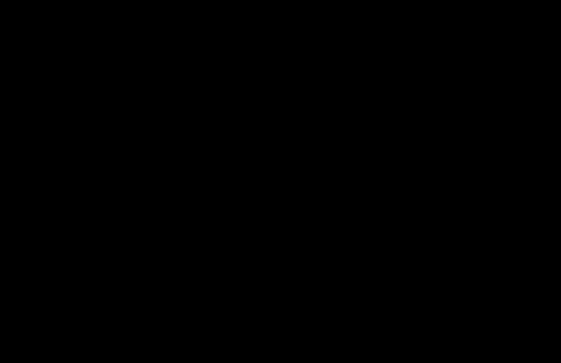
click at [523, 233] on div at bounding box center [280, 181] width 561 height 363
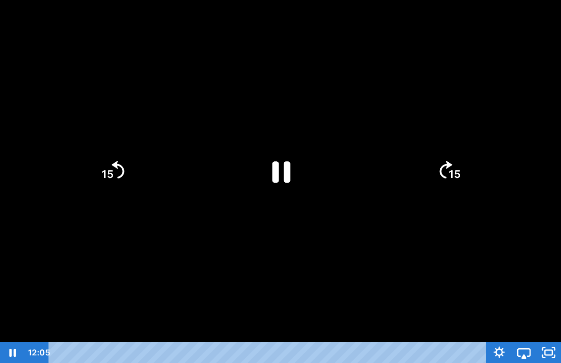
click at [508, 253] on div at bounding box center [280, 181] width 561 height 363
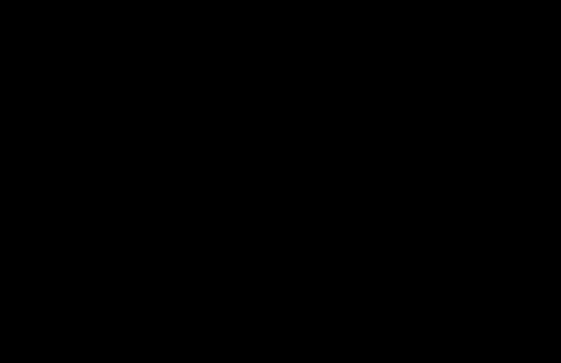
click at [339, 142] on div at bounding box center [280, 181] width 561 height 363
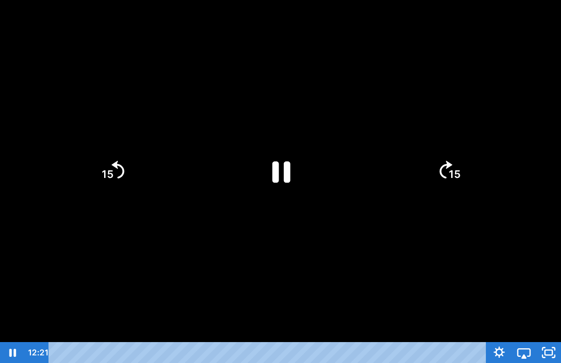
click at [300, 178] on icon "Pause" at bounding box center [281, 171] width 66 height 66
click at [543, 234] on div at bounding box center [280, 181] width 561 height 363
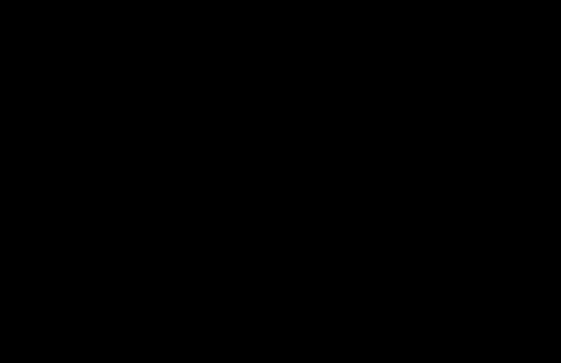
click at [297, 181] on div at bounding box center [280, 181] width 561 height 363
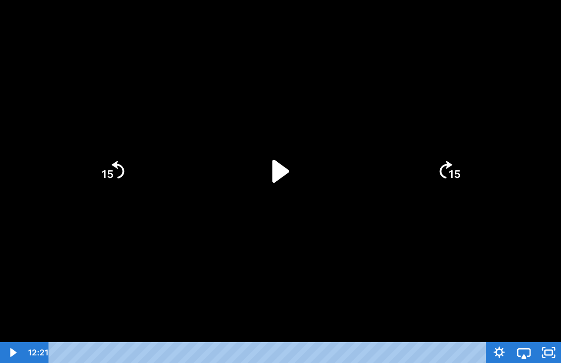
click at [287, 155] on icon "Play Video" at bounding box center [281, 171] width 66 height 66
click at [270, 171] on icon "Play Video" at bounding box center [281, 171] width 74 height 74
click at [311, 279] on div at bounding box center [280, 181] width 561 height 363
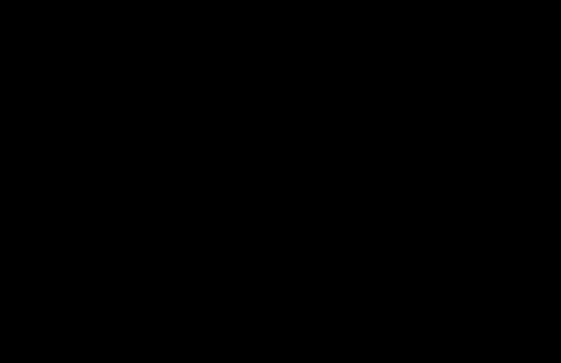
click at [448, 130] on div at bounding box center [280, 181] width 561 height 363
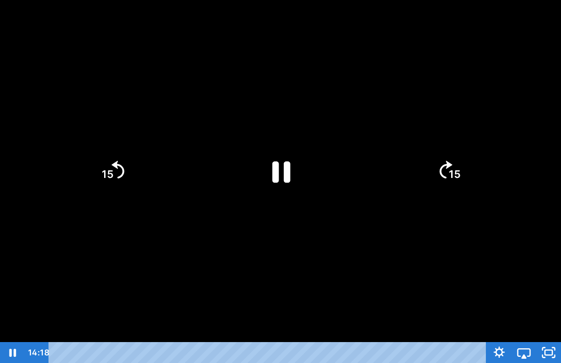
click at [285, 164] on icon "Pause" at bounding box center [281, 171] width 18 height 21
drag, startPoint x: 283, startPoint y: 169, endPoint x: 284, endPoint y: 163, distance: 6.3
click at [283, 169] on icon "Play Video" at bounding box center [280, 170] width 17 height 23
click at [355, 107] on div at bounding box center [280, 181] width 561 height 363
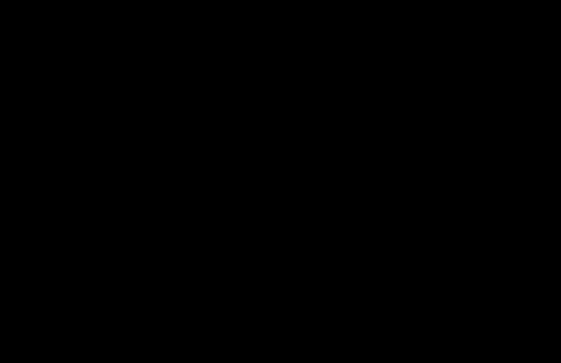
click at [397, 117] on div at bounding box center [280, 181] width 561 height 363
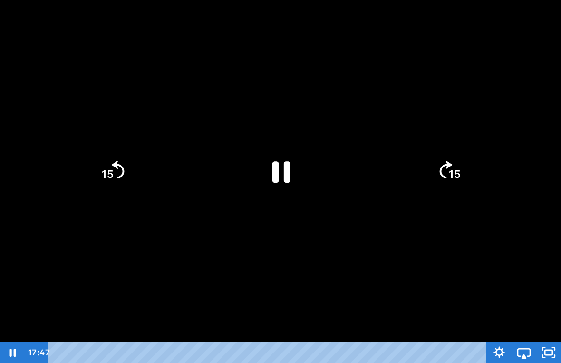
click at [375, 78] on div at bounding box center [280, 181] width 561 height 363
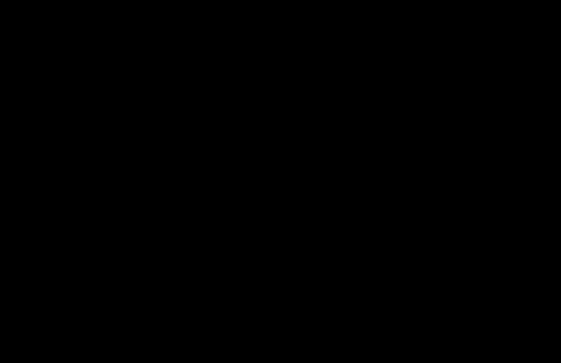
click at [376, 78] on div at bounding box center [280, 181] width 561 height 363
click at [327, 167] on div at bounding box center [280, 181] width 561 height 363
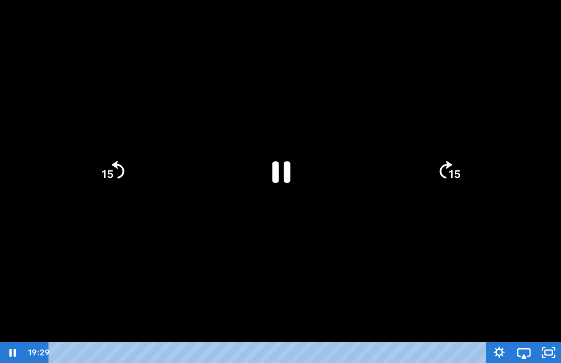
click at [294, 165] on icon "Pause" at bounding box center [281, 171] width 66 height 66
click at [370, 107] on div at bounding box center [280, 181] width 561 height 363
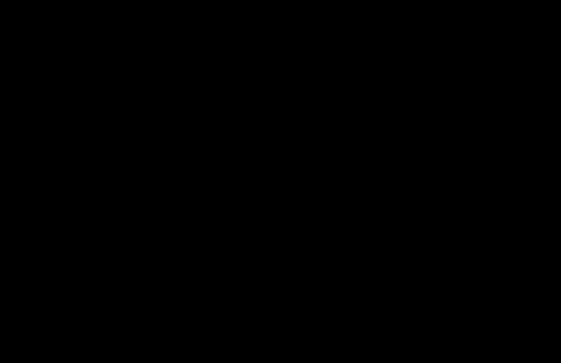
click at [282, 158] on div at bounding box center [280, 181] width 561 height 363
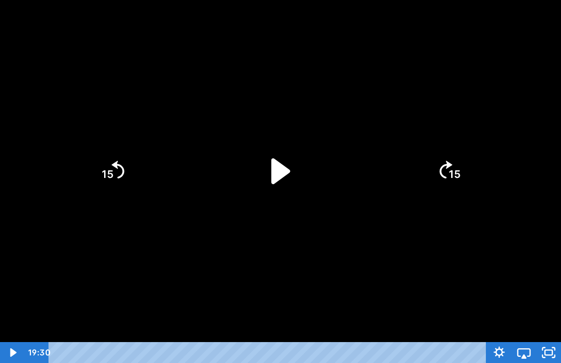
click at [277, 166] on icon "Play Video" at bounding box center [281, 171] width 19 height 26
click at [371, 281] on div at bounding box center [280, 181] width 561 height 363
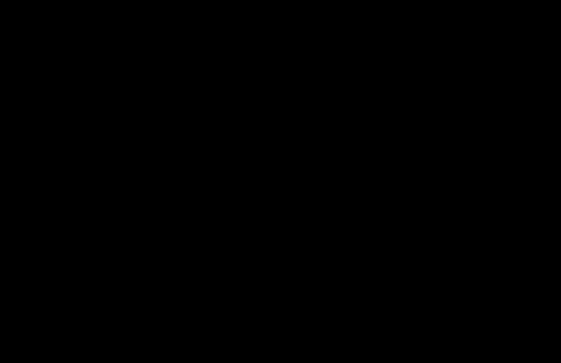
click at [361, 217] on div at bounding box center [280, 181] width 561 height 363
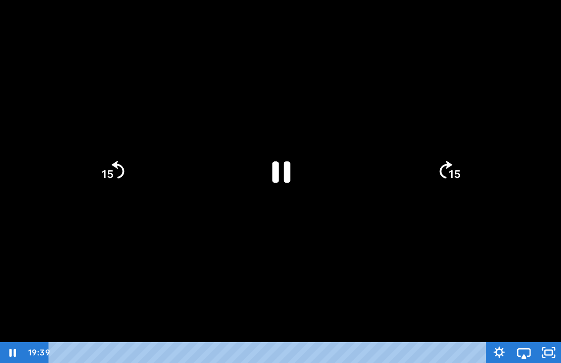
click at [287, 177] on icon "Pause" at bounding box center [281, 171] width 18 height 21
click at [368, 79] on div at bounding box center [280, 181] width 561 height 363
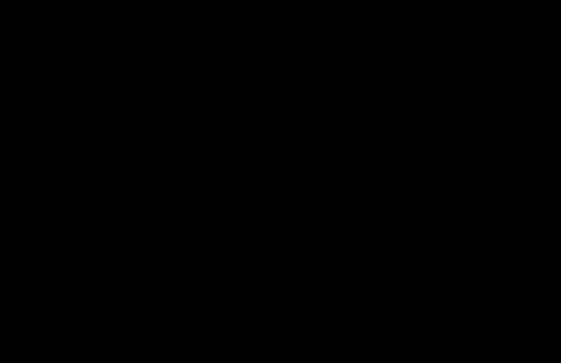
click at [298, 179] on div at bounding box center [280, 181] width 561 height 363
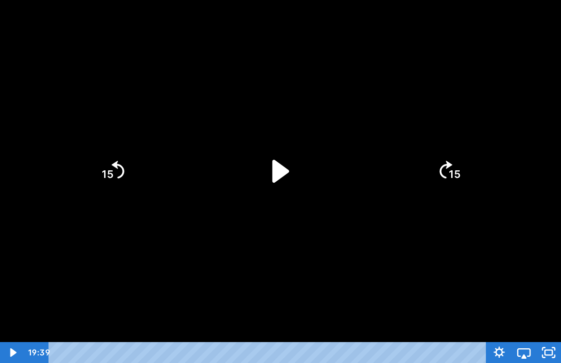
click at [293, 149] on icon "Play Video" at bounding box center [281, 171] width 66 height 66
click at [392, 100] on div at bounding box center [280, 181] width 561 height 363
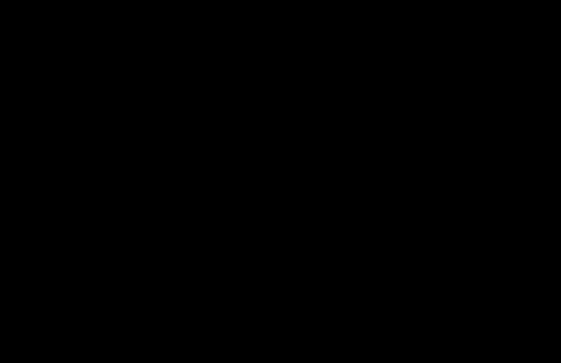
click at [352, 147] on div at bounding box center [280, 181] width 561 height 363
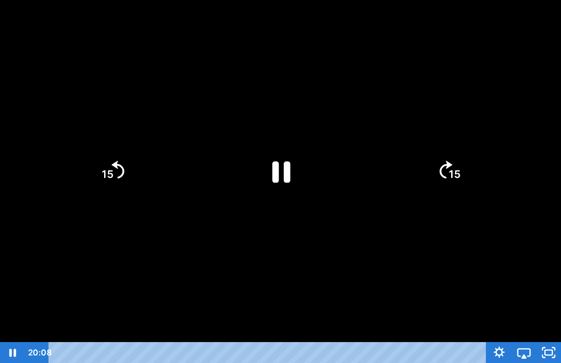
click at [303, 156] on icon "Pause" at bounding box center [281, 171] width 66 height 66
click at [280, 169] on icon "Play Video" at bounding box center [280, 170] width 17 height 23
click at [280, 169] on icon "Pause" at bounding box center [281, 171] width 66 height 66
click at [281, 165] on icon "Play Video" at bounding box center [280, 170] width 17 height 23
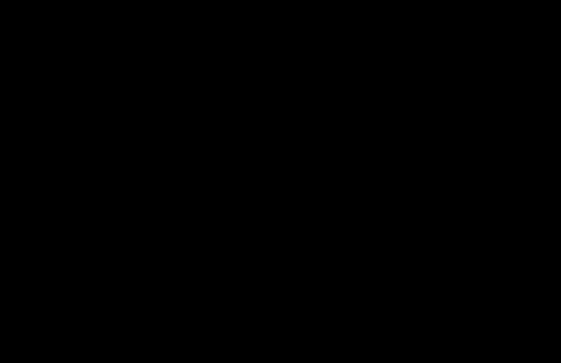
click at [277, 159] on div at bounding box center [280, 181] width 561 height 363
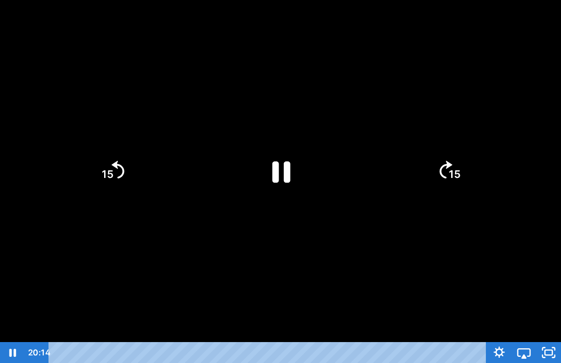
click at [276, 156] on icon "Pause" at bounding box center [281, 171] width 66 height 66
click at [306, 125] on div at bounding box center [280, 181] width 561 height 363
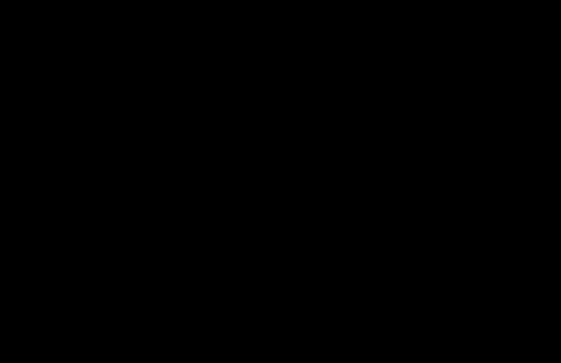
click at [368, 202] on div at bounding box center [280, 181] width 561 height 363
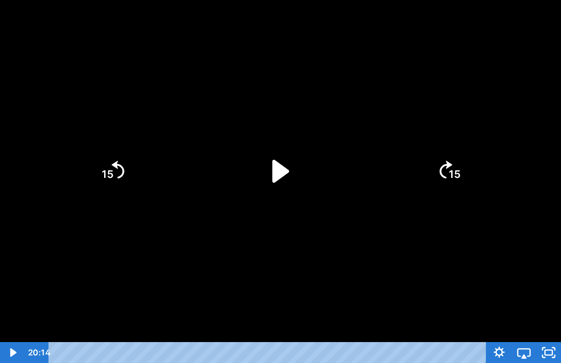
click at [298, 169] on icon "Play Video" at bounding box center [281, 171] width 66 height 66
click at [521, 238] on div at bounding box center [280, 181] width 561 height 363
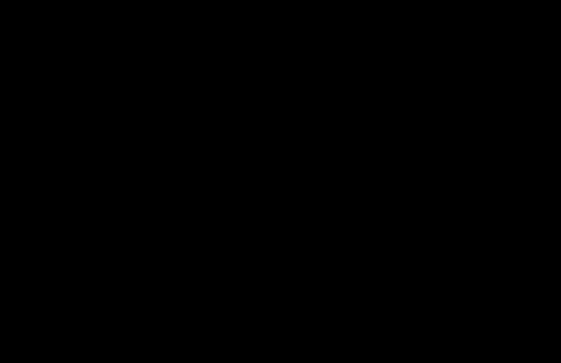
click at [305, 127] on div at bounding box center [280, 181] width 561 height 363
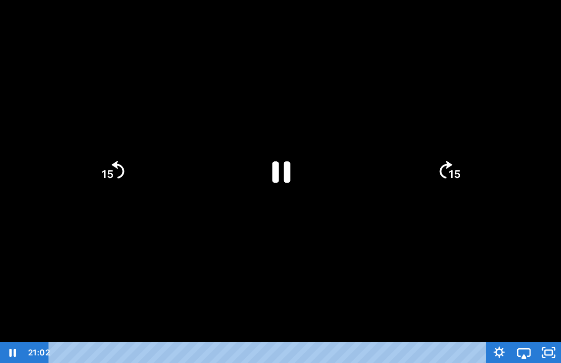
click at [348, 314] on div at bounding box center [280, 181] width 561 height 363
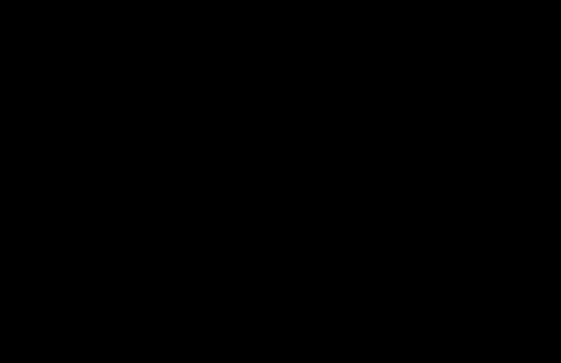
click at [329, 217] on div at bounding box center [280, 181] width 561 height 363
click at [389, 228] on div at bounding box center [280, 181] width 561 height 363
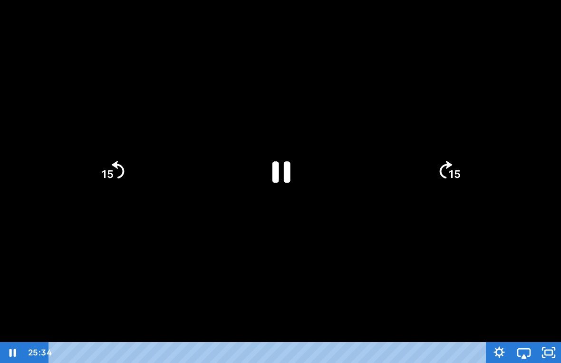
click at [400, 254] on div at bounding box center [280, 181] width 561 height 363
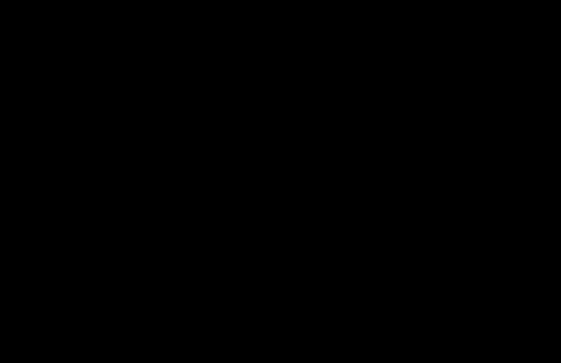
click at [399, 251] on div at bounding box center [280, 181] width 561 height 363
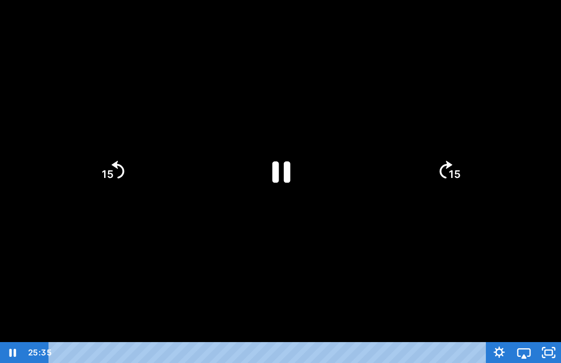
click at [398, 249] on div at bounding box center [280, 181] width 561 height 363
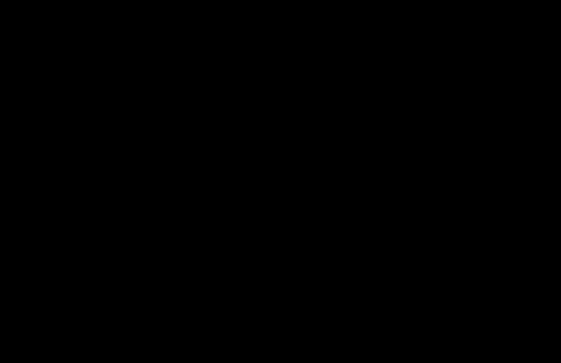
click at [398, 249] on div at bounding box center [280, 181] width 561 height 363
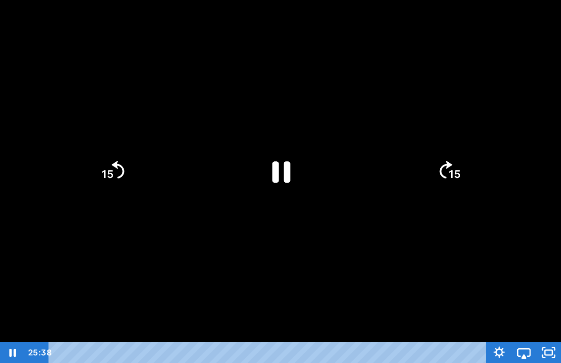
click at [390, 194] on div at bounding box center [280, 181] width 561 height 363
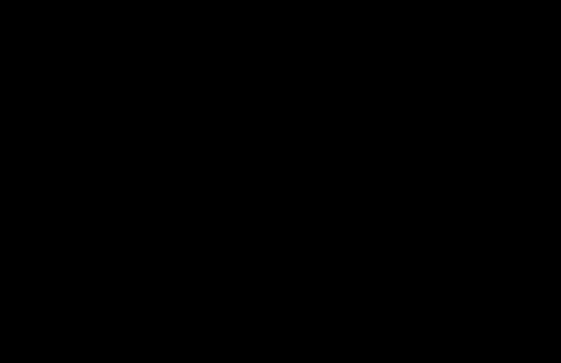
click at [375, 111] on div at bounding box center [280, 181] width 561 height 363
click at [397, 96] on div at bounding box center [280, 181] width 561 height 363
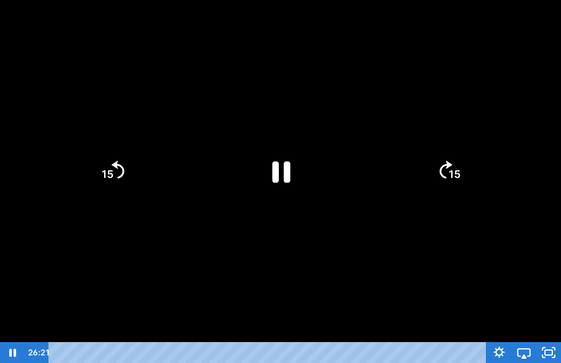
click at [397, 97] on div at bounding box center [280, 181] width 561 height 363
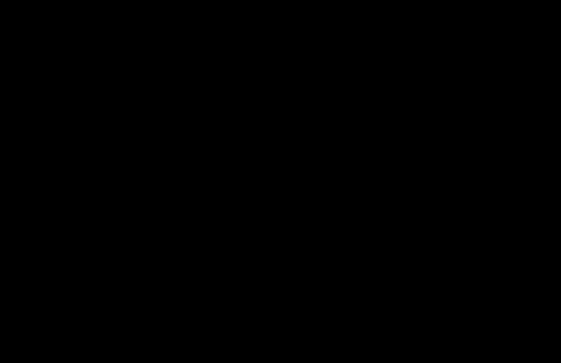
click at [480, 58] on div at bounding box center [280, 181] width 561 height 363
click at [305, 165] on div at bounding box center [280, 181] width 561 height 363
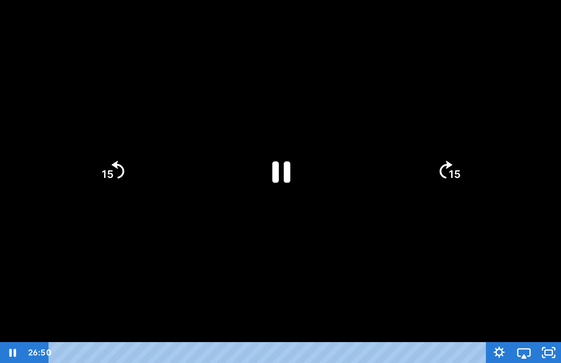
drag, startPoint x: 283, startPoint y: 166, endPoint x: 310, endPoint y: 166, distance: 27.1
click at [283, 166] on icon "Pause" at bounding box center [281, 171] width 66 height 66
click at [378, 177] on div at bounding box center [280, 181] width 561 height 363
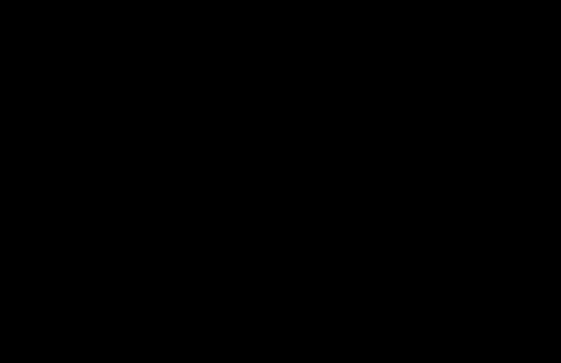
click at [263, 175] on div at bounding box center [280, 181] width 561 height 363
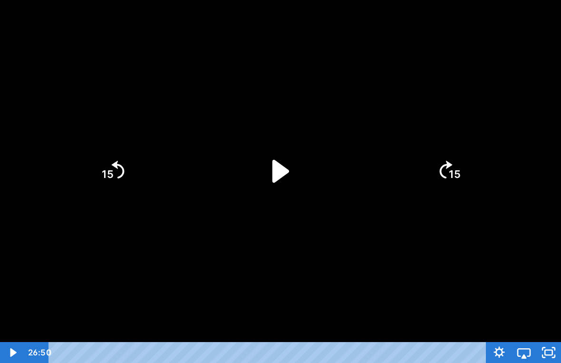
click at [280, 176] on icon "Play Video" at bounding box center [280, 170] width 17 height 23
click at [468, 70] on div at bounding box center [280, 181] width 561 height 363
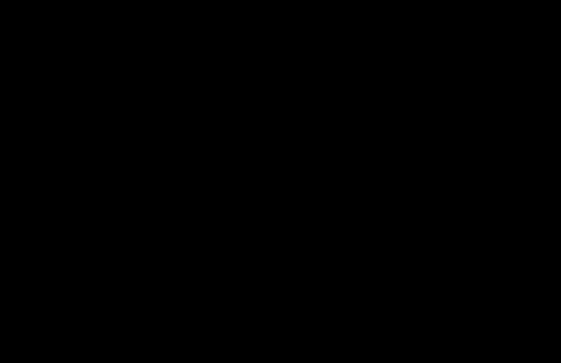
click at [402, 118] on div at bounding box center [280, 181] width 561 height 363
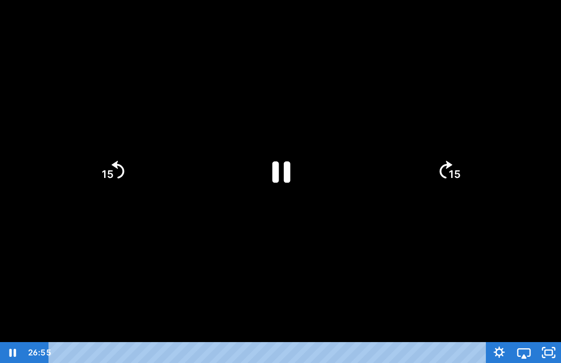
click at [282, 171] on icon "Pause" at bounding box center [281, 171] width 66 height 66
click at [328, 138] on div at bounding box center [280, 181] width 561 height 363
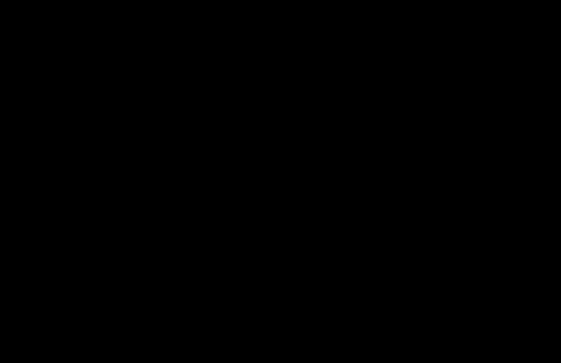
click at [301, 165] on div at bounding box center [280, 181] width 561 height 363
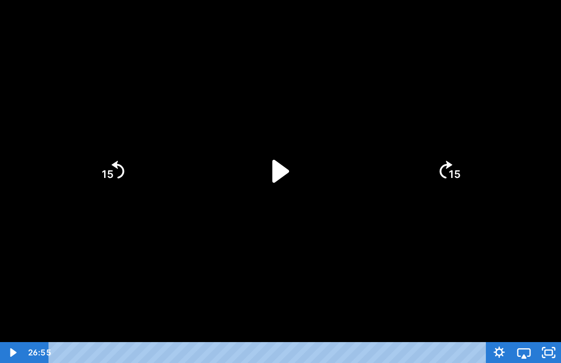
click at [295, 162] on icon "Play Video" at bounding box center [281, 171] width 66 height 66
click at [365, 142] on div at bounding box center [280, 181] width 561 height 363
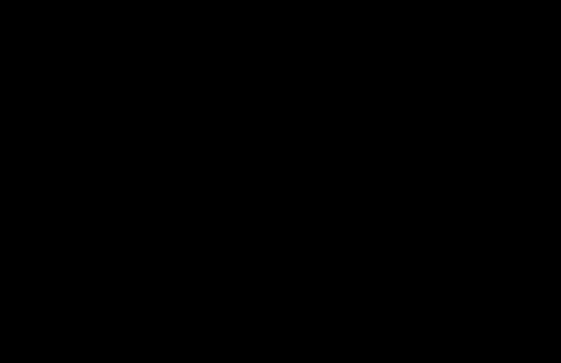
click at [363, 153] on div at bounding box center [280, 181] width 561 height 363
click at [424, 104] on div at bounding box center [280, 181] width 561 height 363
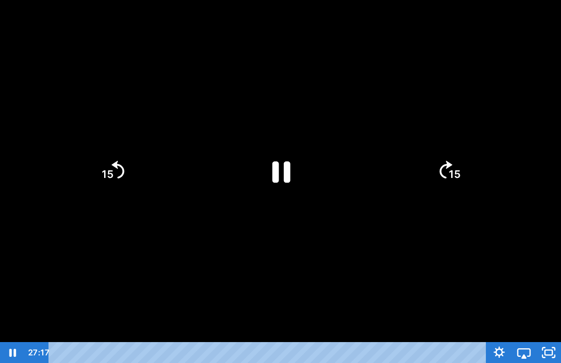
click at [423, 105] on div at bounding box center [280, 181] width 561 height 363
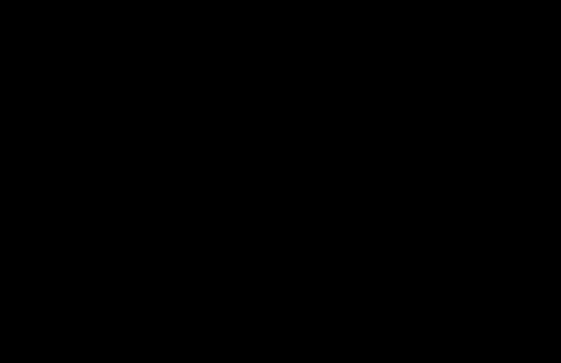
click at [420, 103] on div at bounding box center [280, 181] width 561 height 363
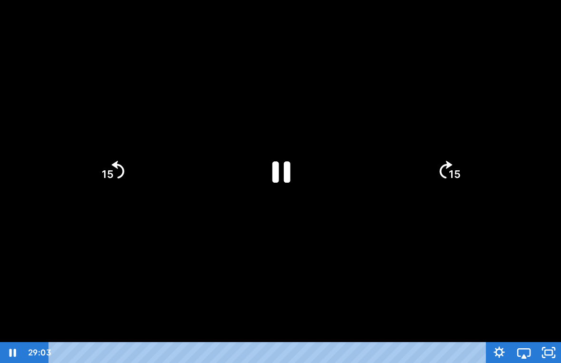
click at [244, 156] on div at bounding box center [280, 181] width 561 height 363
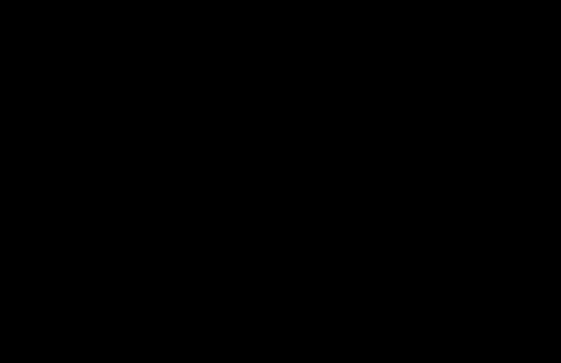
click at [312, 142] on div at bounding box center [280, 181] width 561 height 363
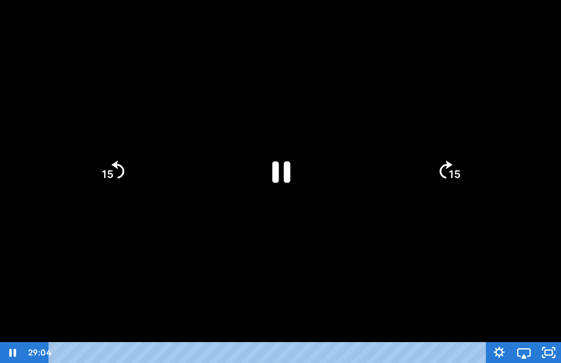
click at [285, 165] on icon "Pause" at bounding box center [281, 171] width 18 height 21
click at [271, 158] on icon "Play Video" at bounding box center [281, 171] width 66 height 66
click at [324, 124] on div at bounding box center [280, 181] width 561 height 363
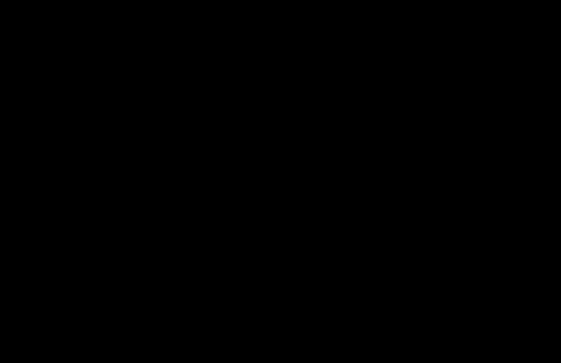
click at [321, 118] on div at bounding box center [280, 181] width 561 height 363
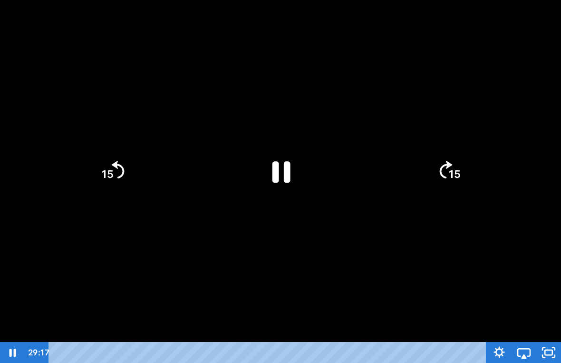
click at [302, 144] on icon "Pause" at bounding box center [281, 171] width 66 height 66
click at [298, 146] on icon "Play Video" at bounding box center [281, 171] width 66 height 66
click at [348, 107] on div at bounding box center [280, 181] width 561 height 363
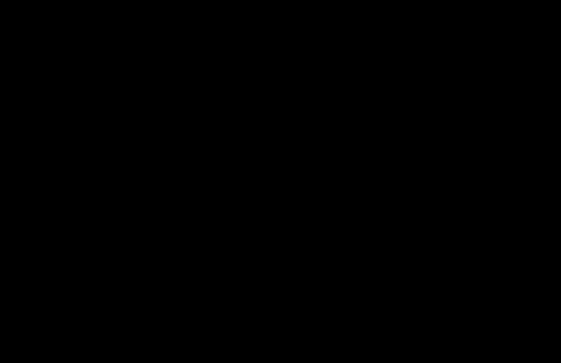
click at [456, 73] on div at bounding box center [280, 181] width 561 height 363
click at [299, 194] on div at bounding box center [280, 181] width 561 height 363
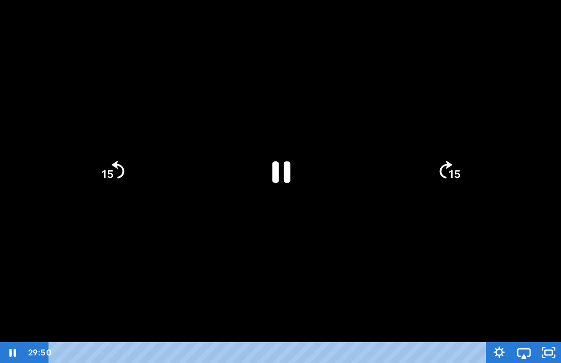
click at [299, 180] on icon "Pause" at bounding box center [281, 171] width 66 height 66
click at [299, 176] on icon "Play Video" at bounding box center [281, 171] width 66 height 66
click at [245, 162] on div at bounding box center [280, 181] width 561 height 363
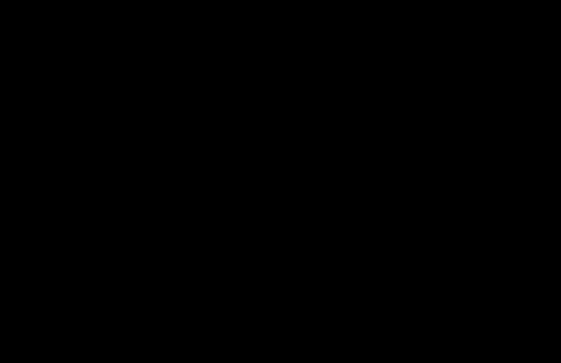
click at [270, 167] on div at bounding box center [280, 181] width 561 height 363
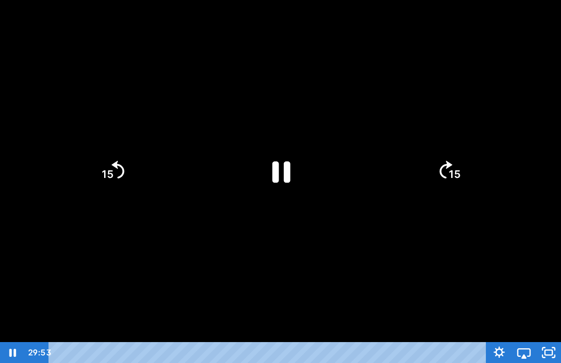
click at [276, 168] on icon "Pause" at bounding box center [281, 171] width 18 height 21
click at [275, 169] on icon "Play Video" at bounding box center [280, 170] width 17 height 23
click at [291, 113] on div at bounding box center [280, 181] width 561 height 363
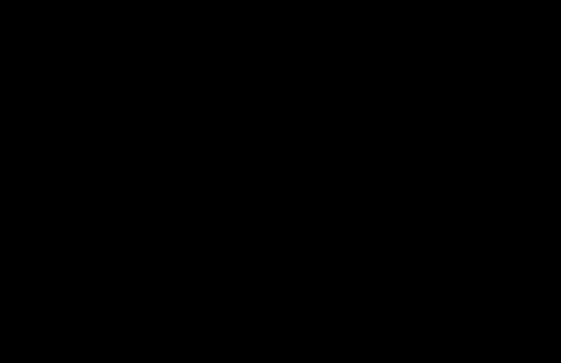
click at [303, 48] on div at bounding box center [280, 181] width 561 height 363
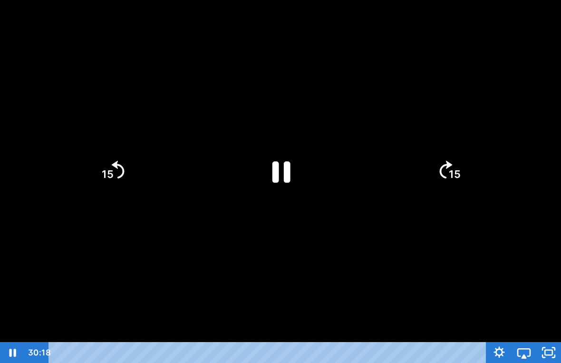
click at [337, 81] on div at bounding box center [280, 181] width 561 height 363
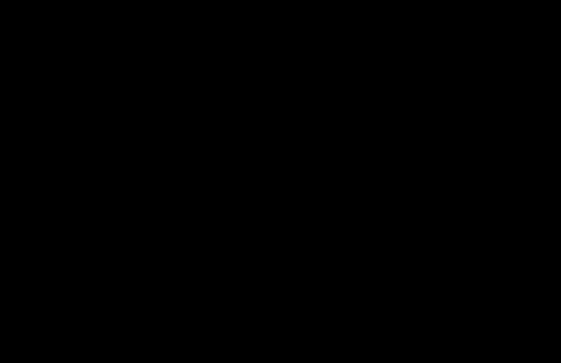
click at [323, 208] on div at bounding box center [280, 181] width 561 height 363
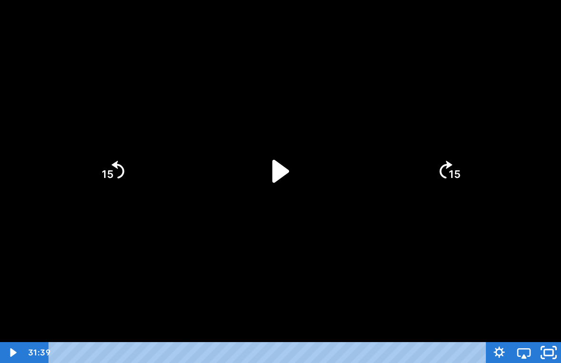
click at [556, 339] on icon "Unfullscreen" at bounding box center [548, 352] width 29 height 25
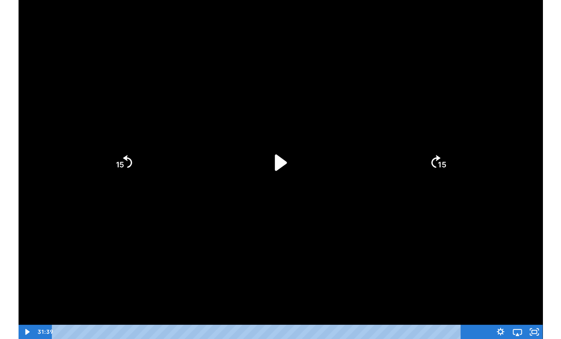
scroll to position [0, 0]
